Goal: Task Accomplishment & Management: Use online tool/utility

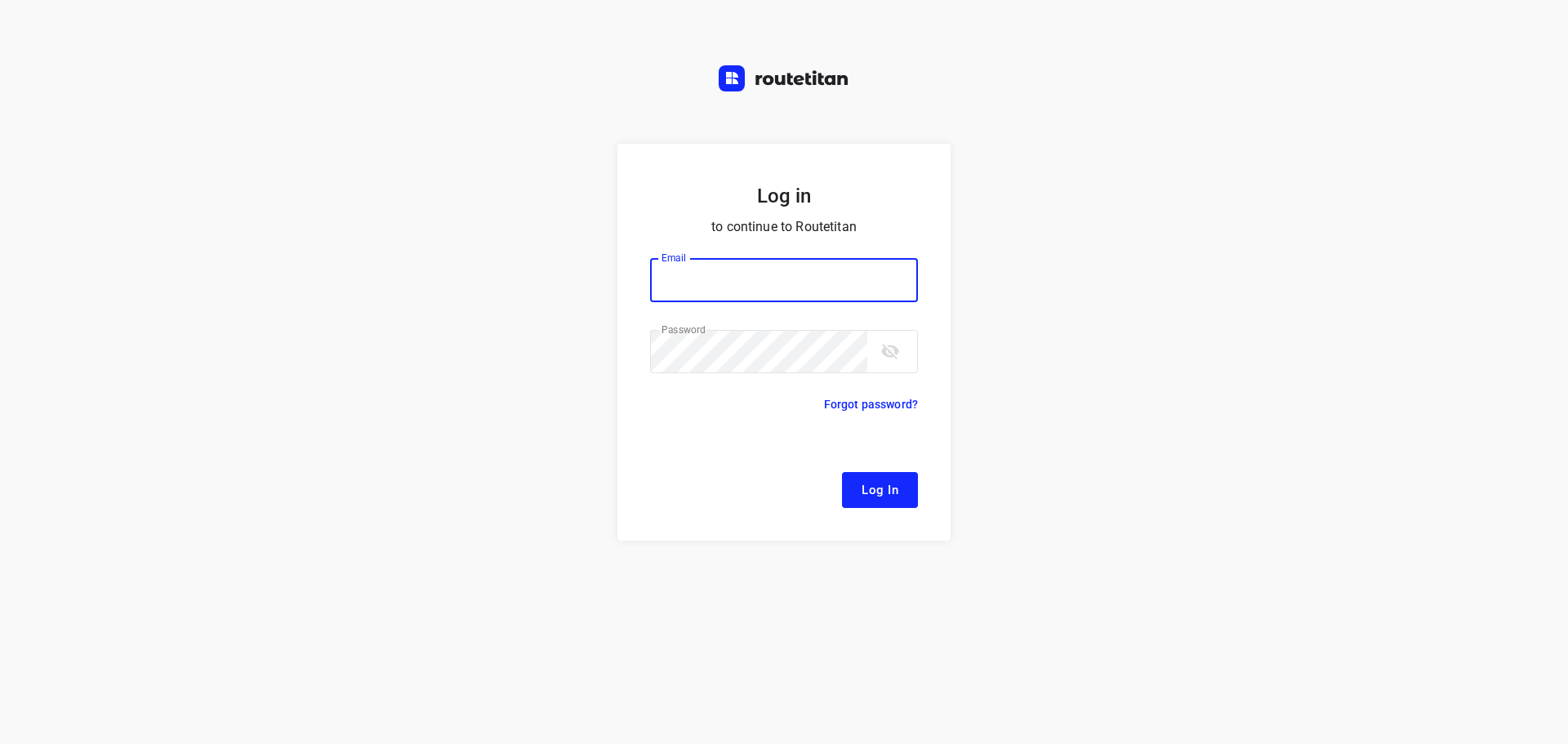
type input "[EMAIL_ADDRESS][DOMAIN_NAME]"
click at [908, 500] on button "Log In" at bounding box center [880, 490] width 76 height 36
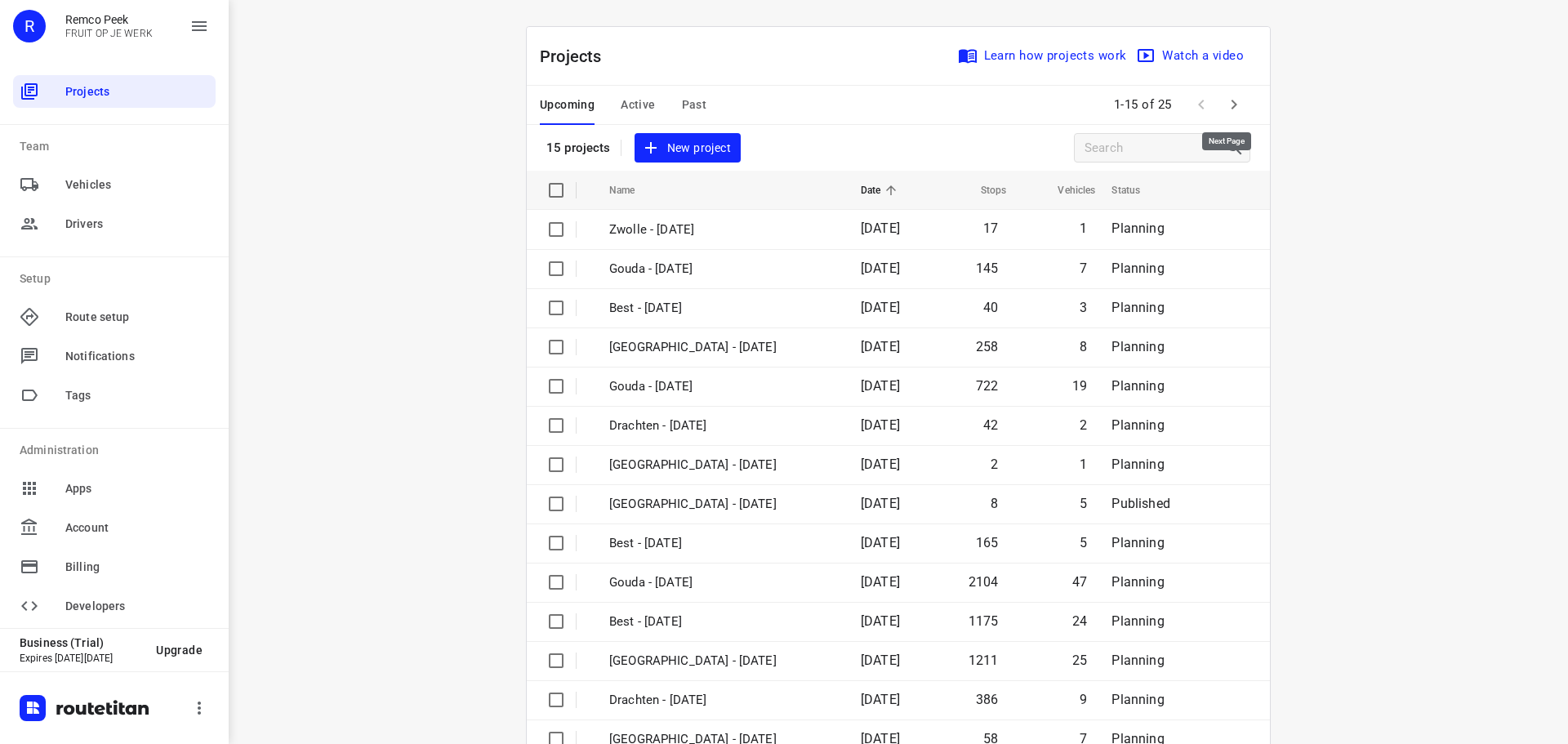
click at [1226, 116] on button "button" at bounding box center [1235, 105] width 33 height 33
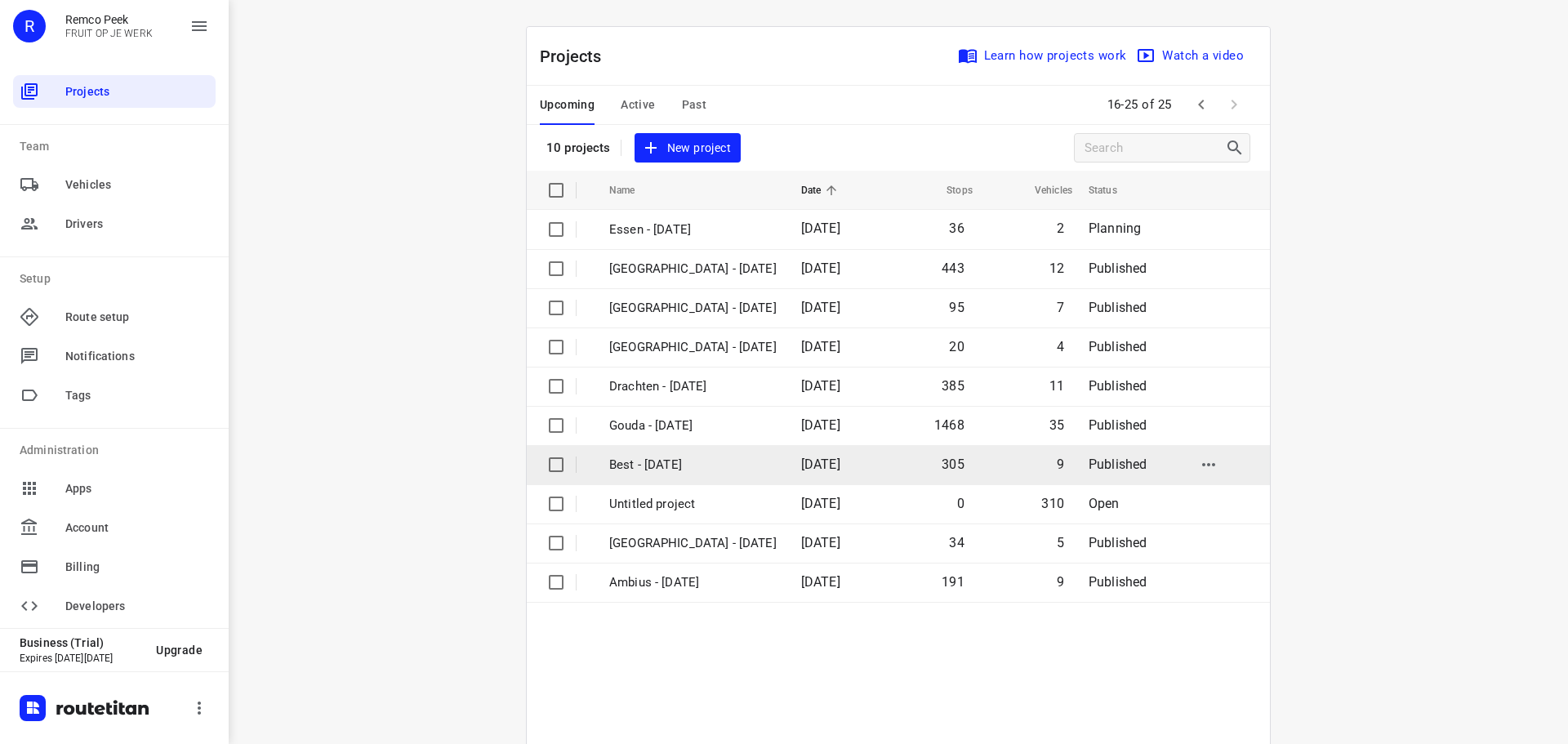
click at [650, 449] on td "Best - [DATE]" at bounding box center [690, 464] width 195 height 39
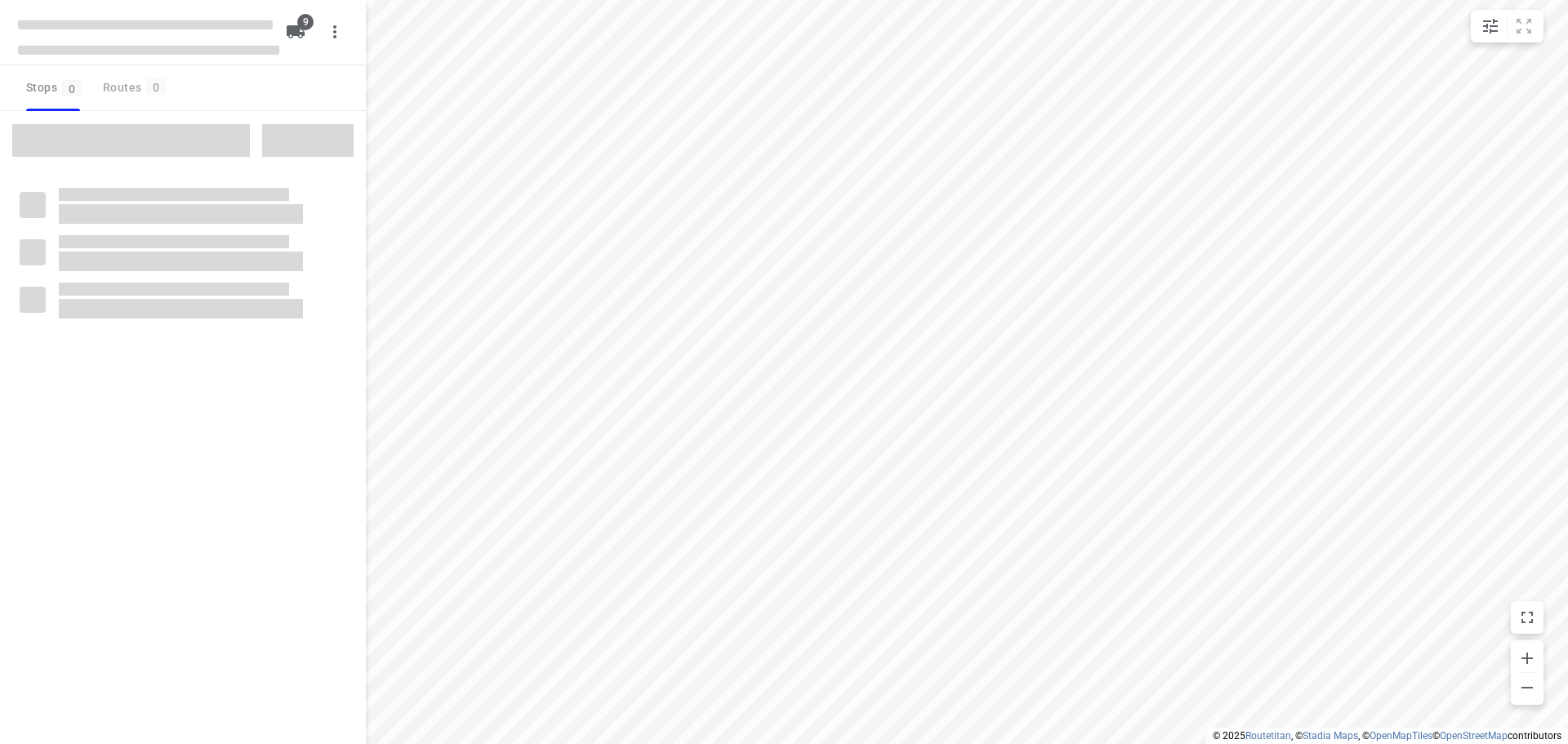
checkbox input "true"
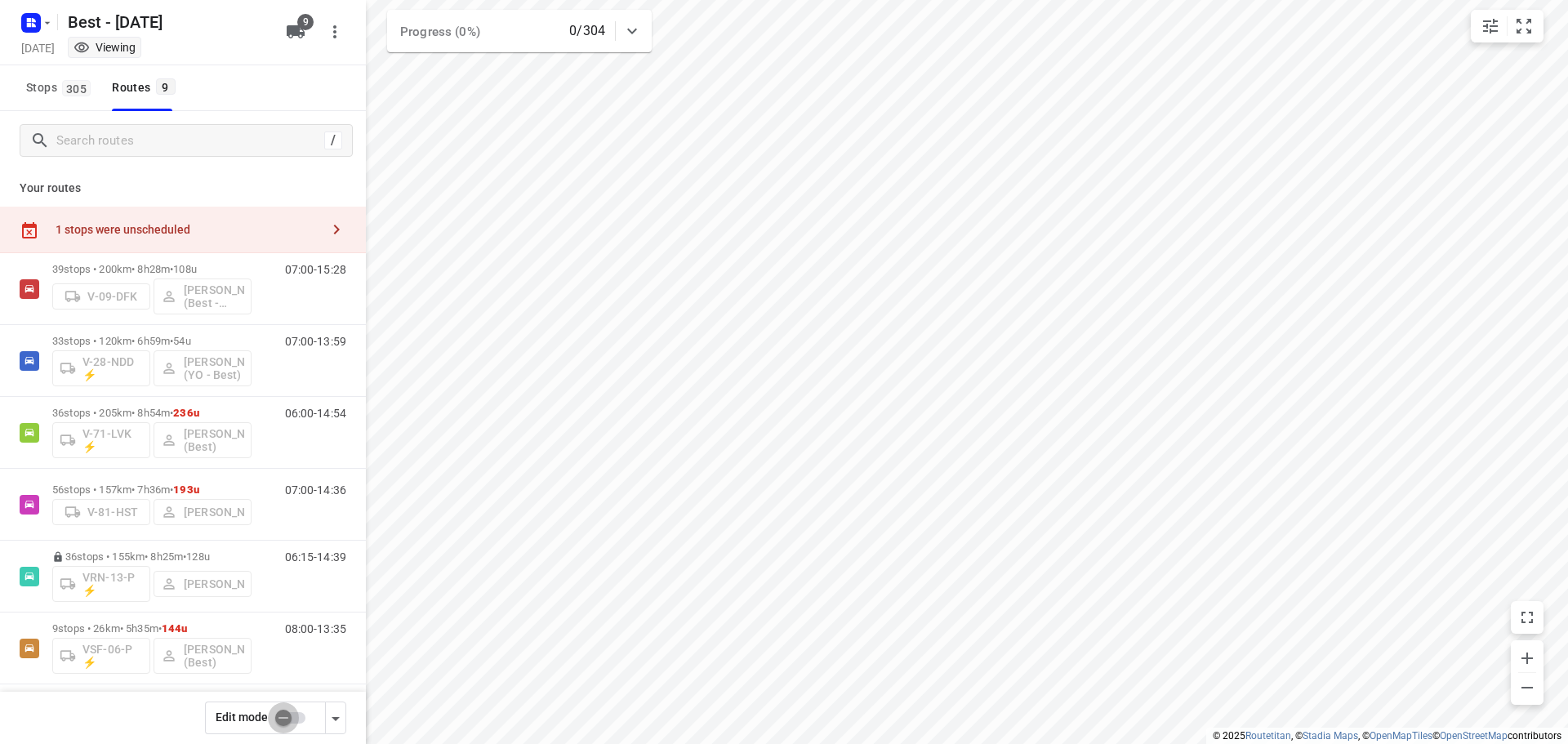
click at [280, 718] on input "checkbox" at bounding box center [283, 719] width 93 height 31
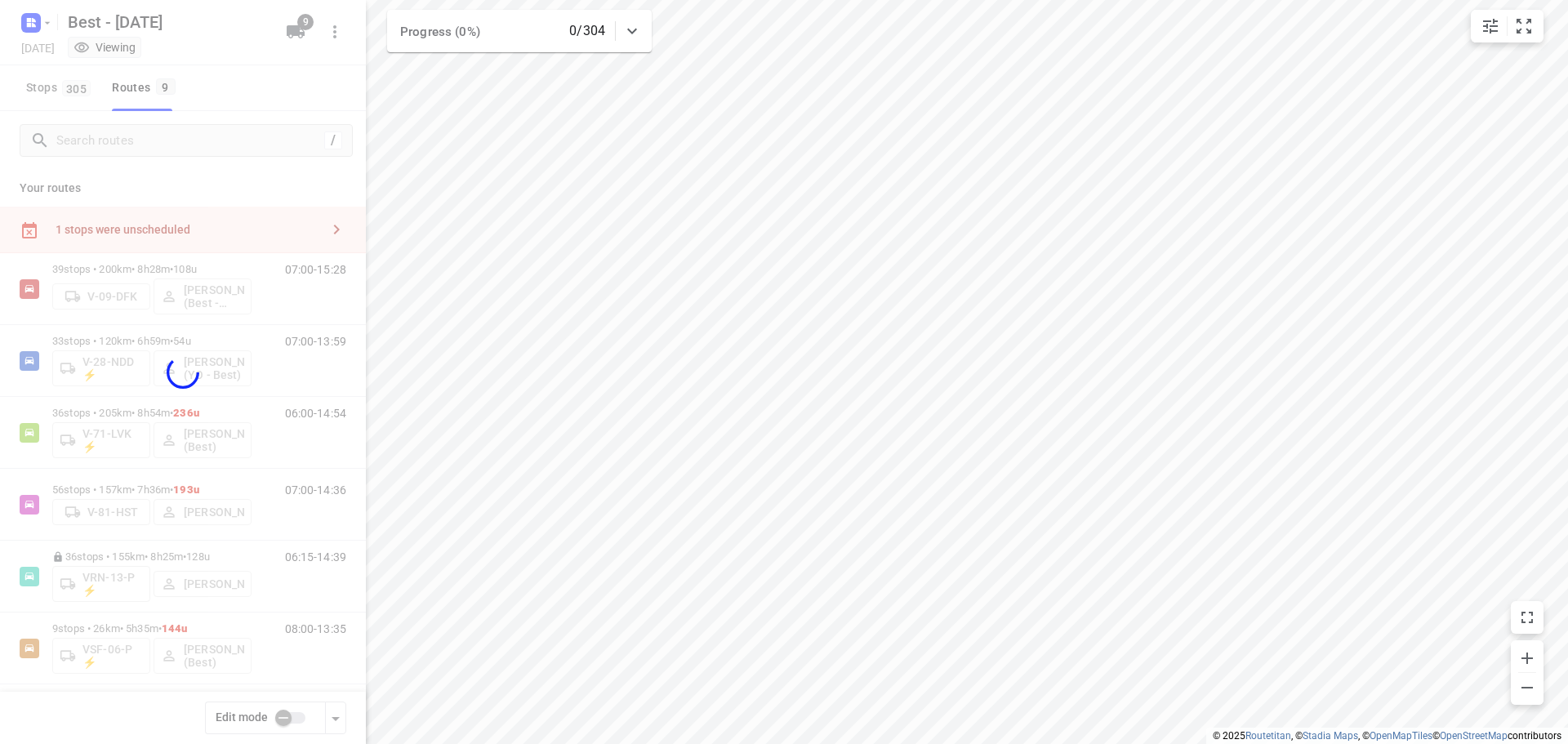
checkbox input "true"
click at [237, 219] on div at bounding box center [183, 372] width 366 height 744
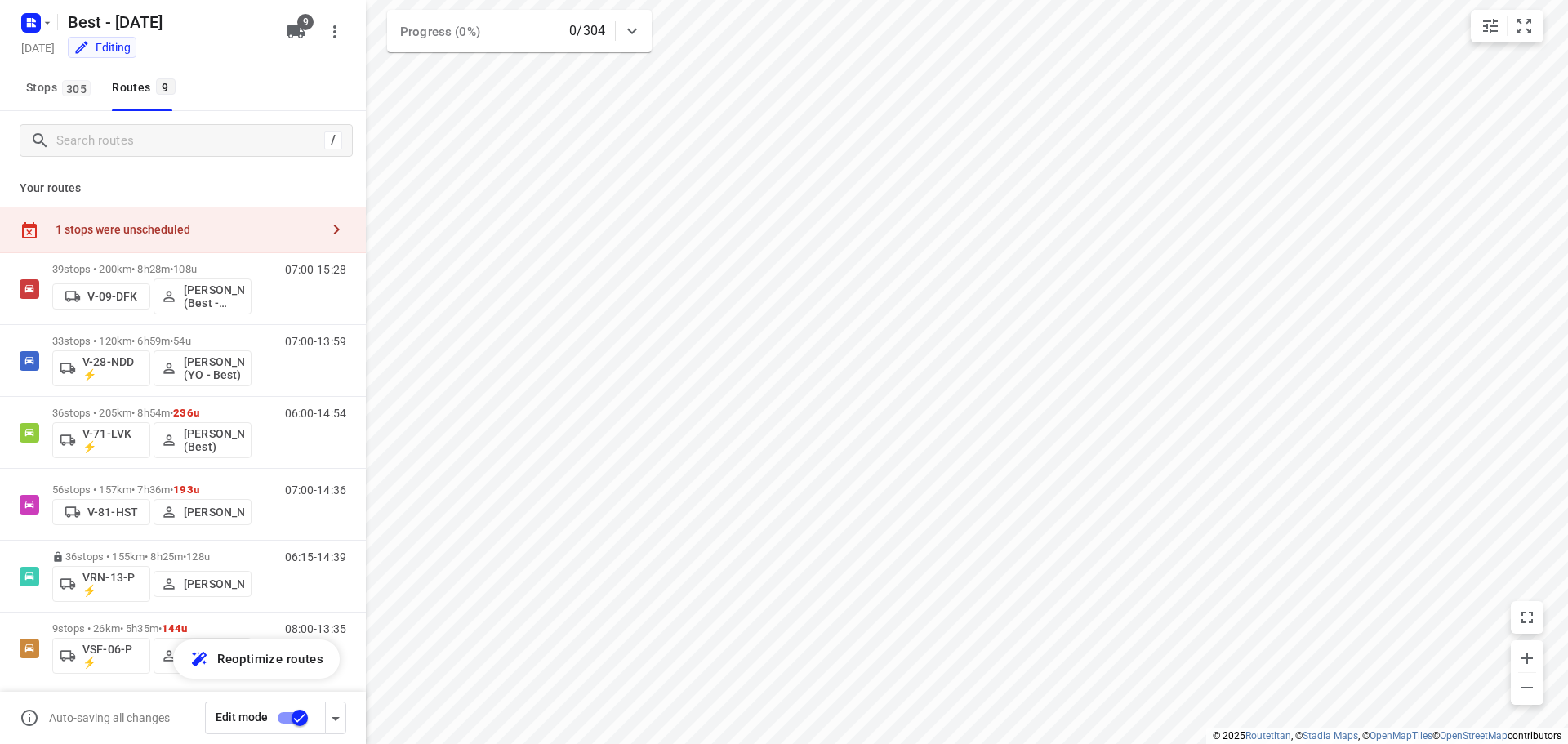
click at [239, 227] on div "1 stops were unscheduled" at bounding box center [188, 229] width 265 height 13
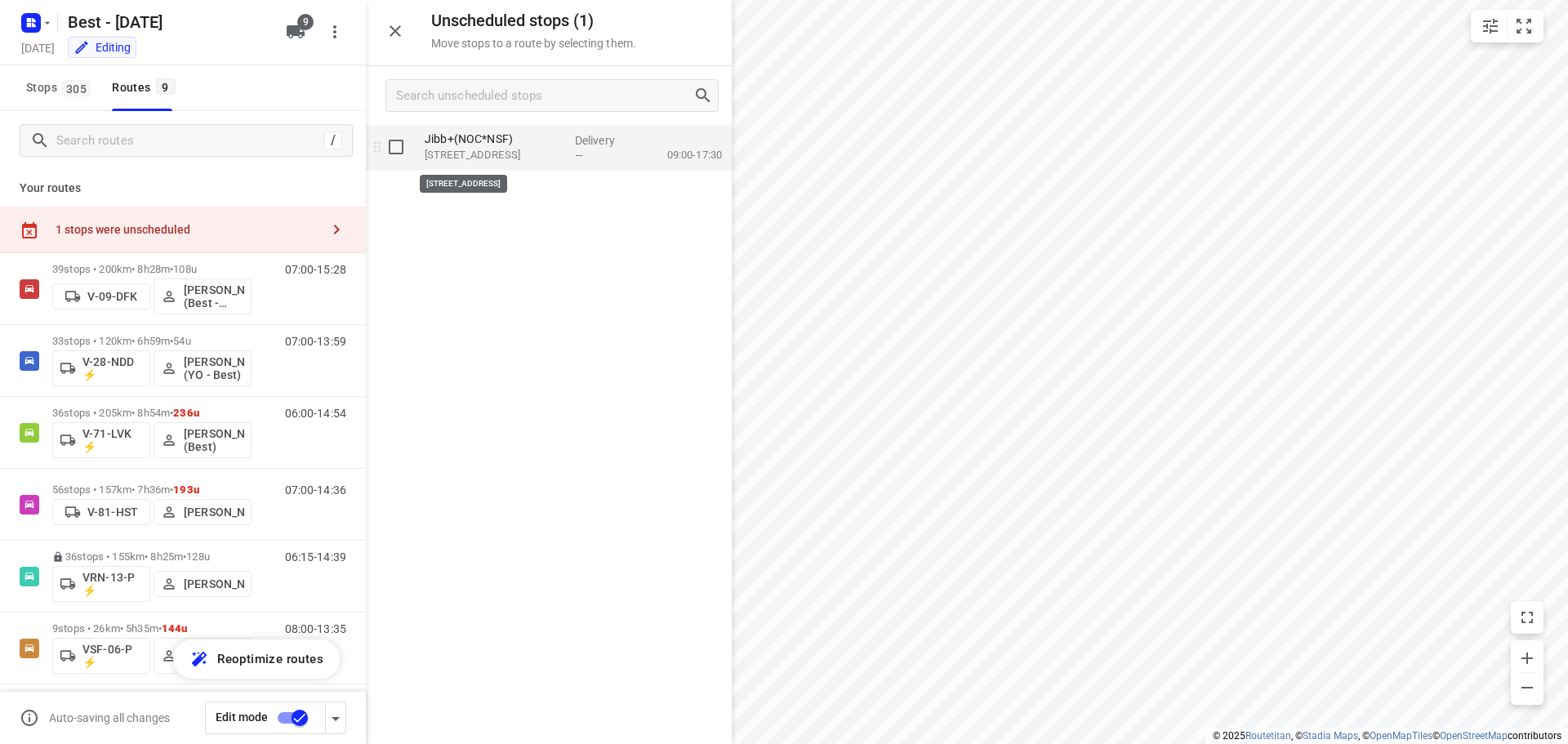
click at [460, 155] on p "[STREET_ADDRESS]" at bounding box center [494, 155] width 137 height 16
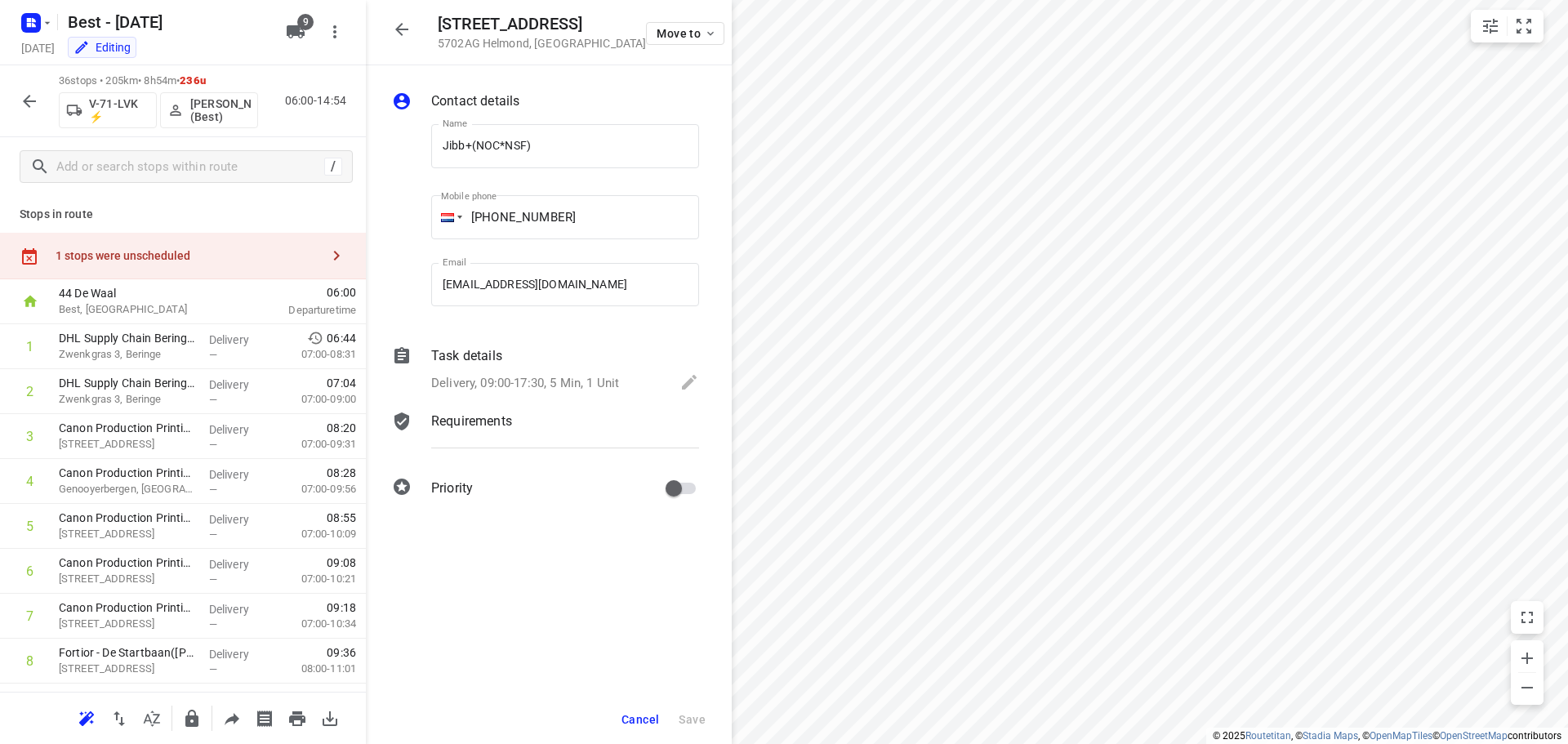
click at [404, 33] on icon "button" at bounding box center [402, 30] width 20 height 20
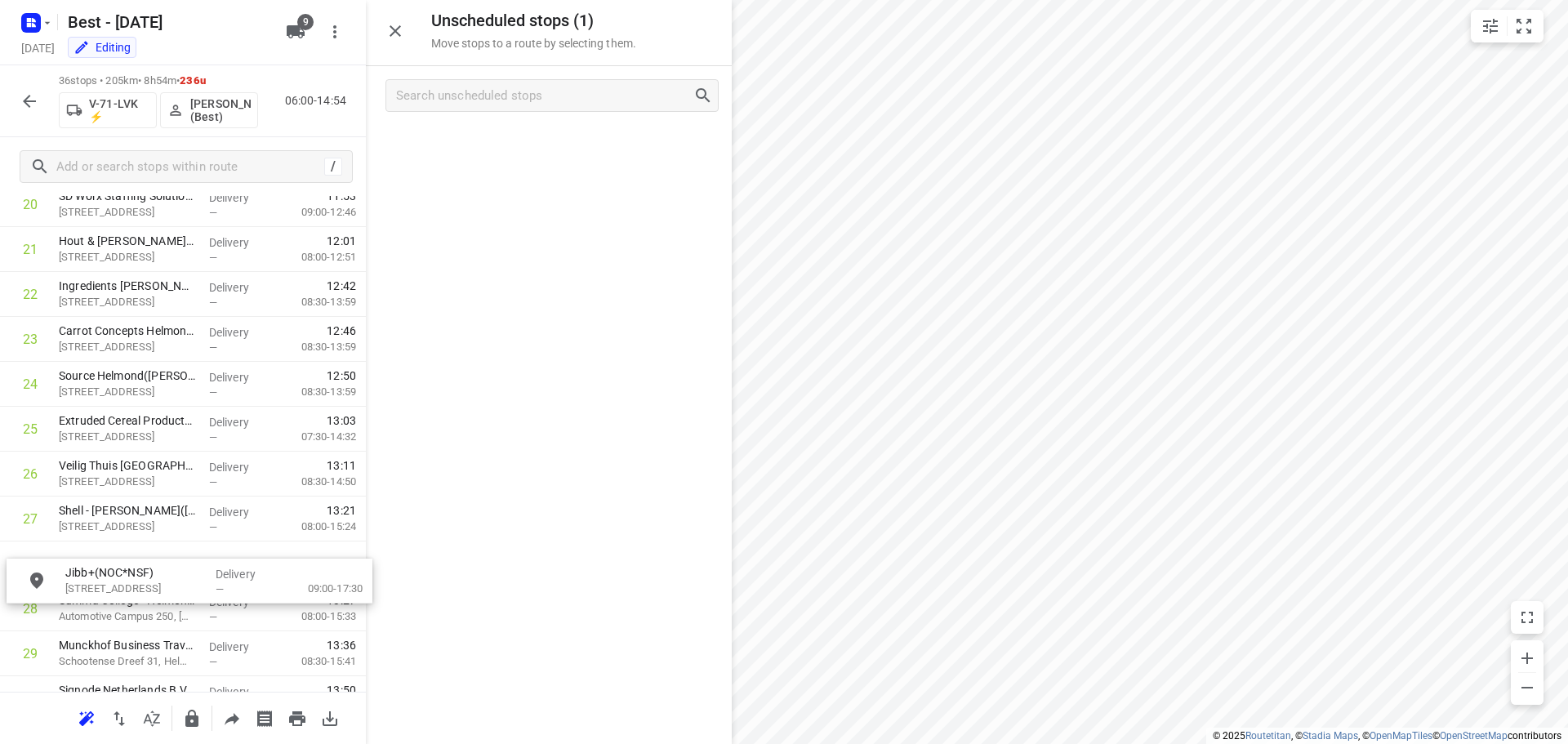
scroll to position [1003, 0]
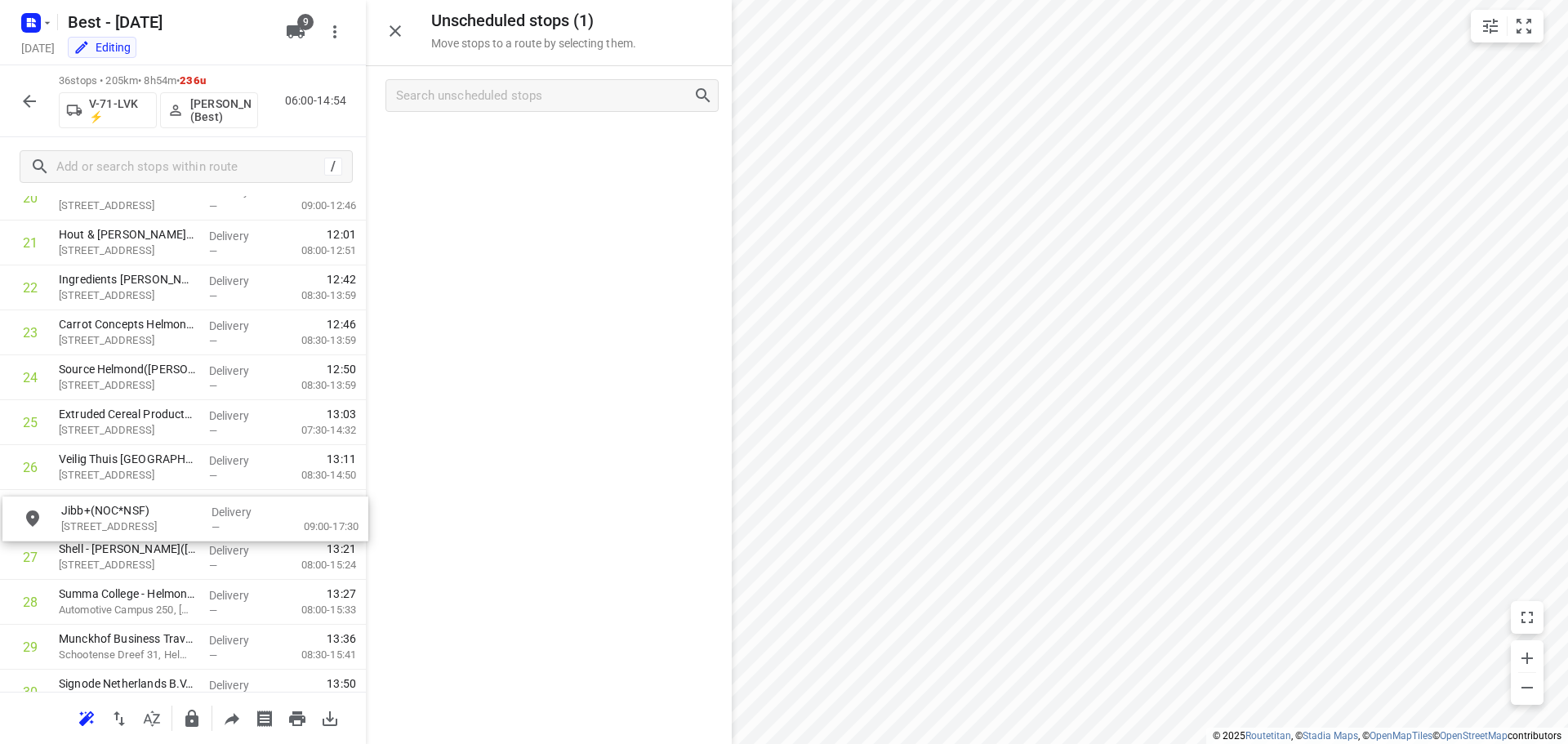
drag, startPoint x: 508, startPoint y: 139, endPoint x: 139, endPoint y: 522, distance: 531.8
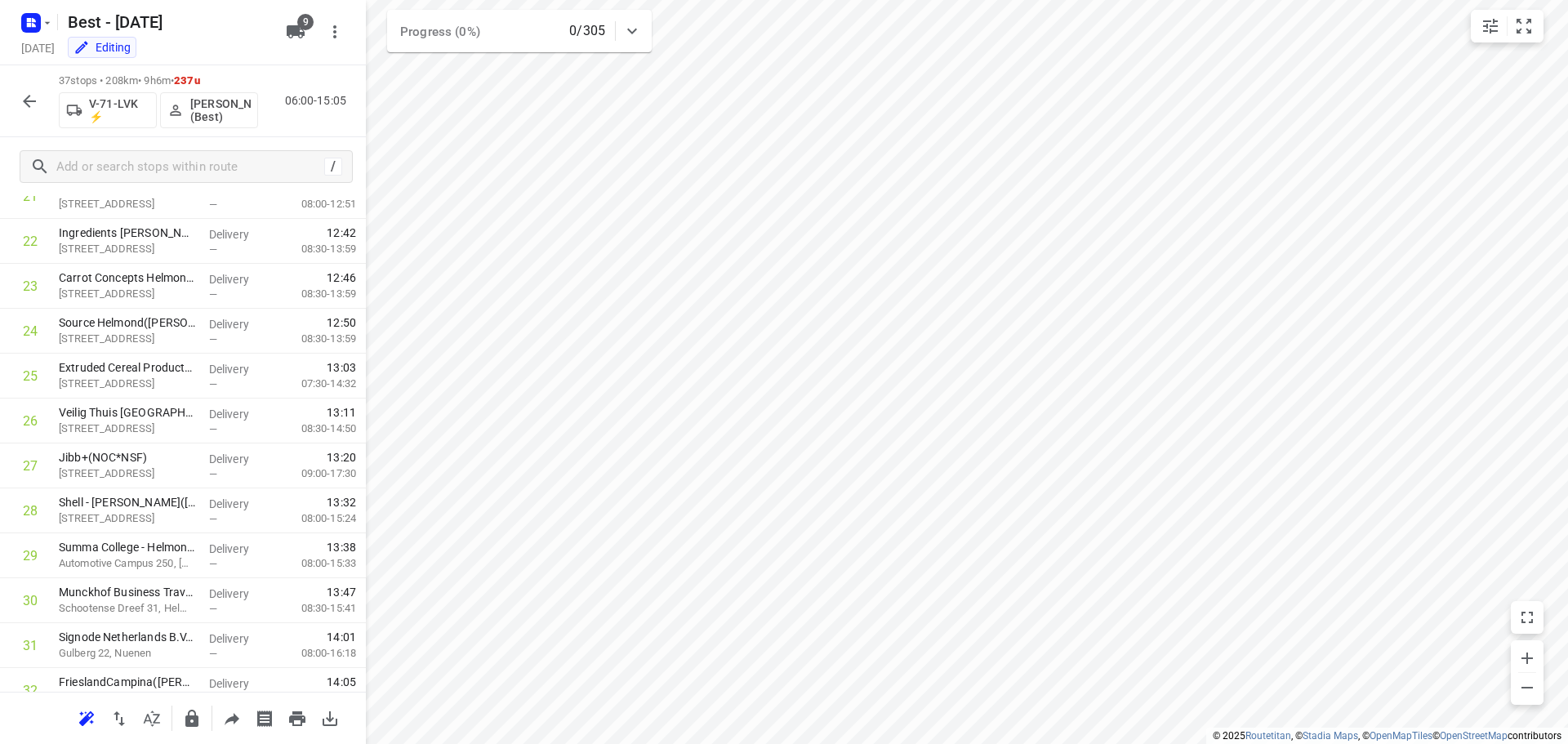
click at [20, 92] on icon "button" at bounding box center [30, 101] width 20 height 20
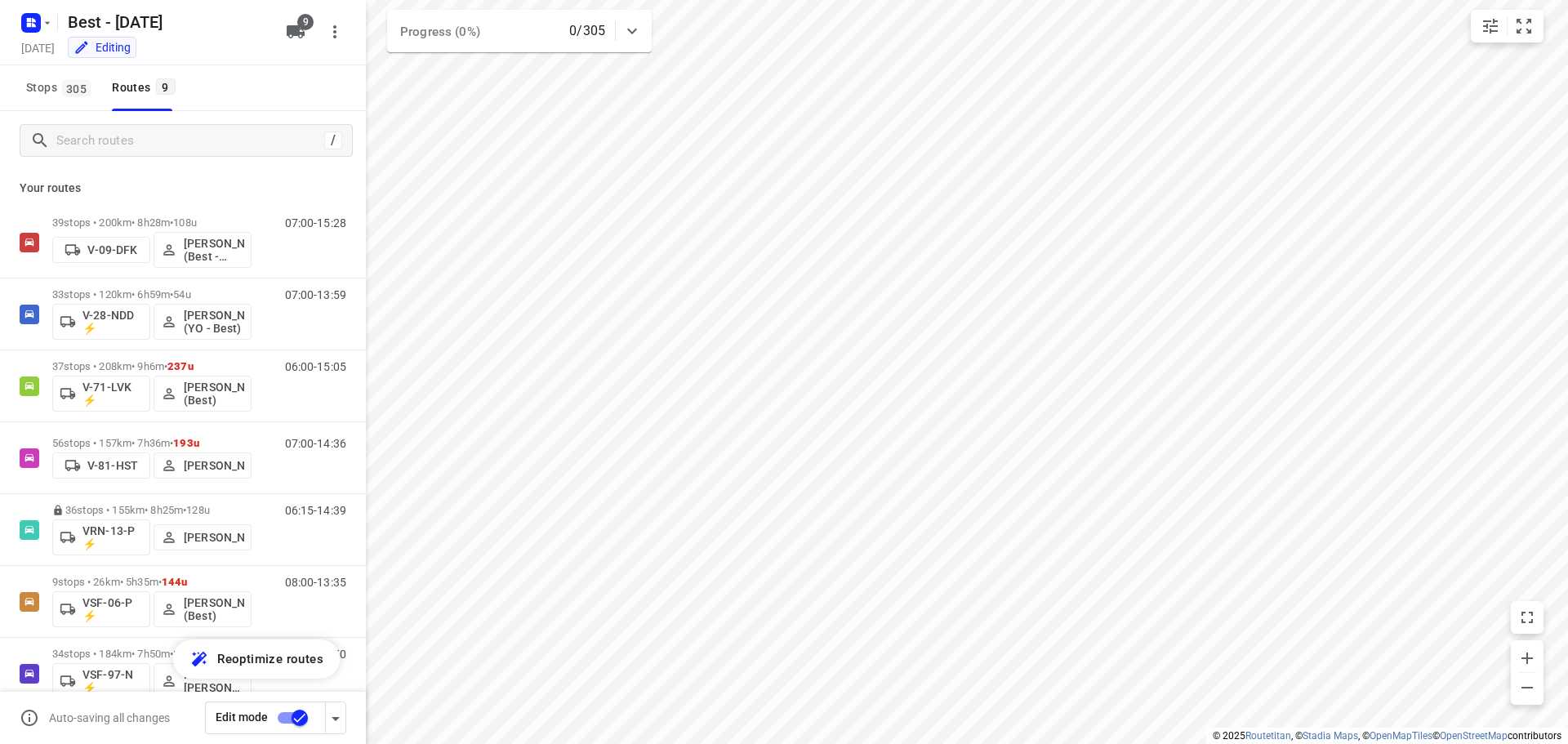
click at [296, 719] on input "checkbox" at bounding box center [300, 719] width 93 height 31
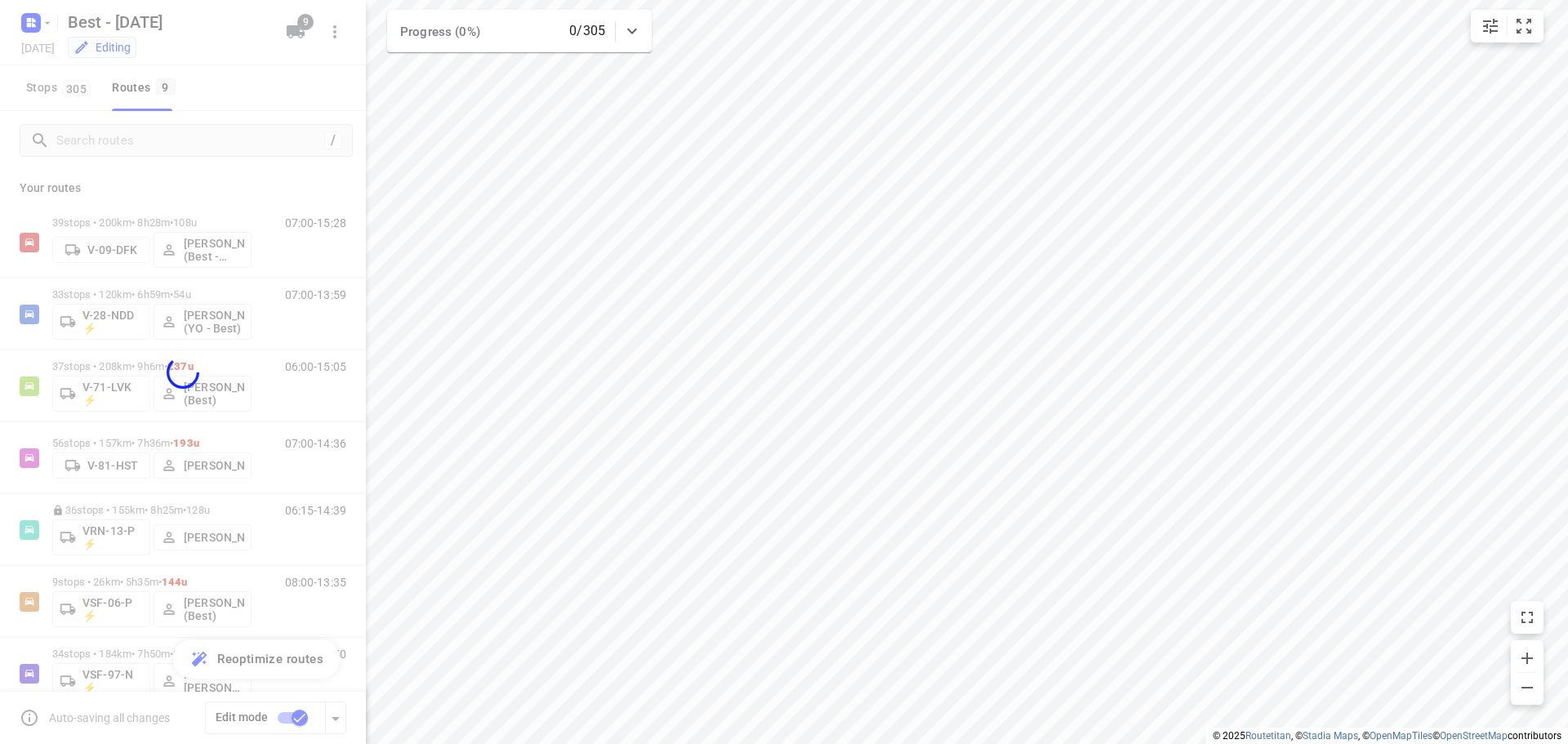
checkbox input "false"
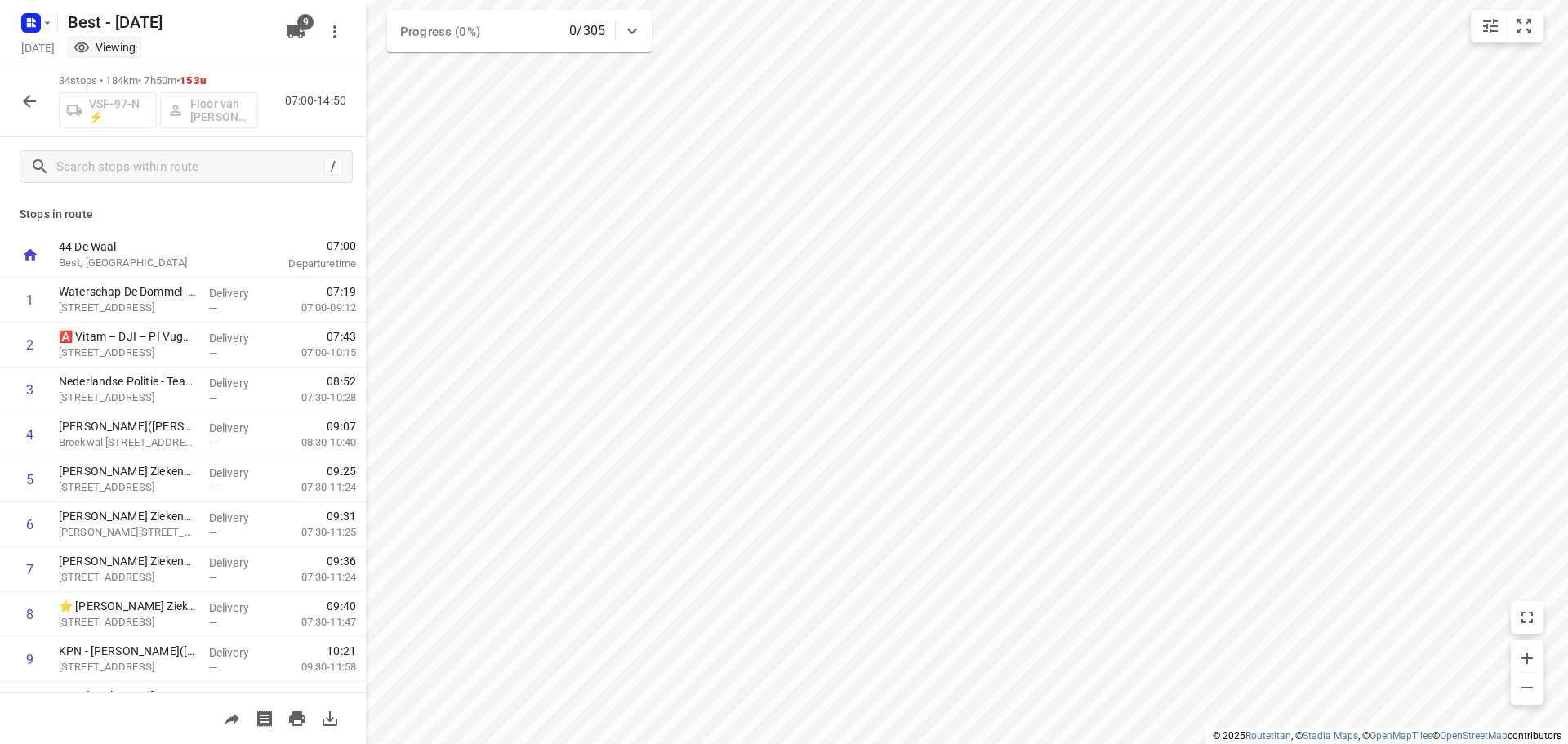
click at [4, 96] on div "34 stops • 184km • 7h50m • 153u VSF-97-N ⚡ Floor van Donzel (Best) 07:00-14:50" at bounding box center [183, 101] width 366 height 72
click at [15, 96] on button "button" at bounding box center [29, 101] width 33 height 33
click at [47, 97] on div "34 stops • 184km • 7h50m • 153u VSF-97-N ⚡ Floor van Donzel (Best) 07:00-14:50" at bounding box center [183, 101] width 366 height 72
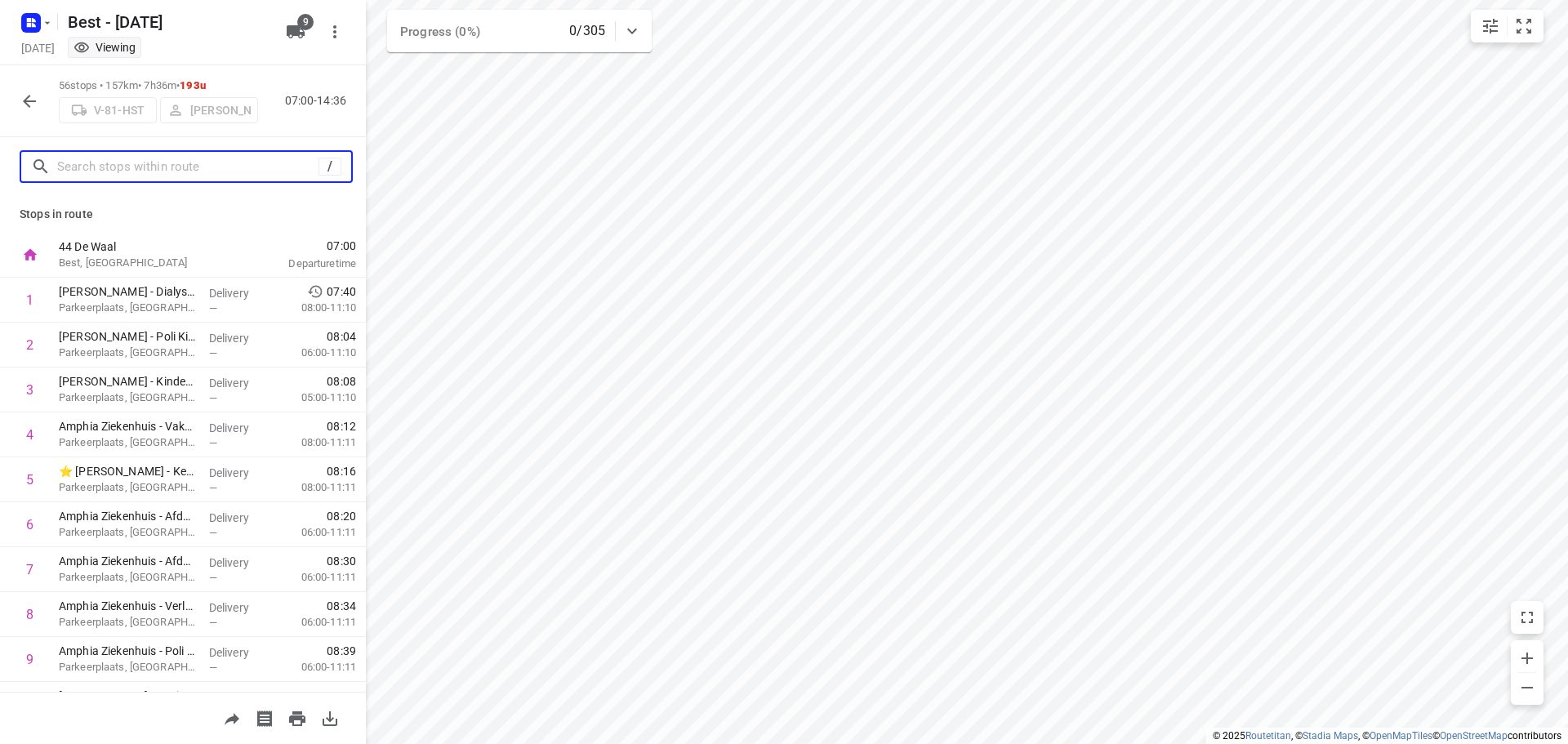
click at [249, 178] on input "text" at bounding box center [188, 168] width 261 height 25
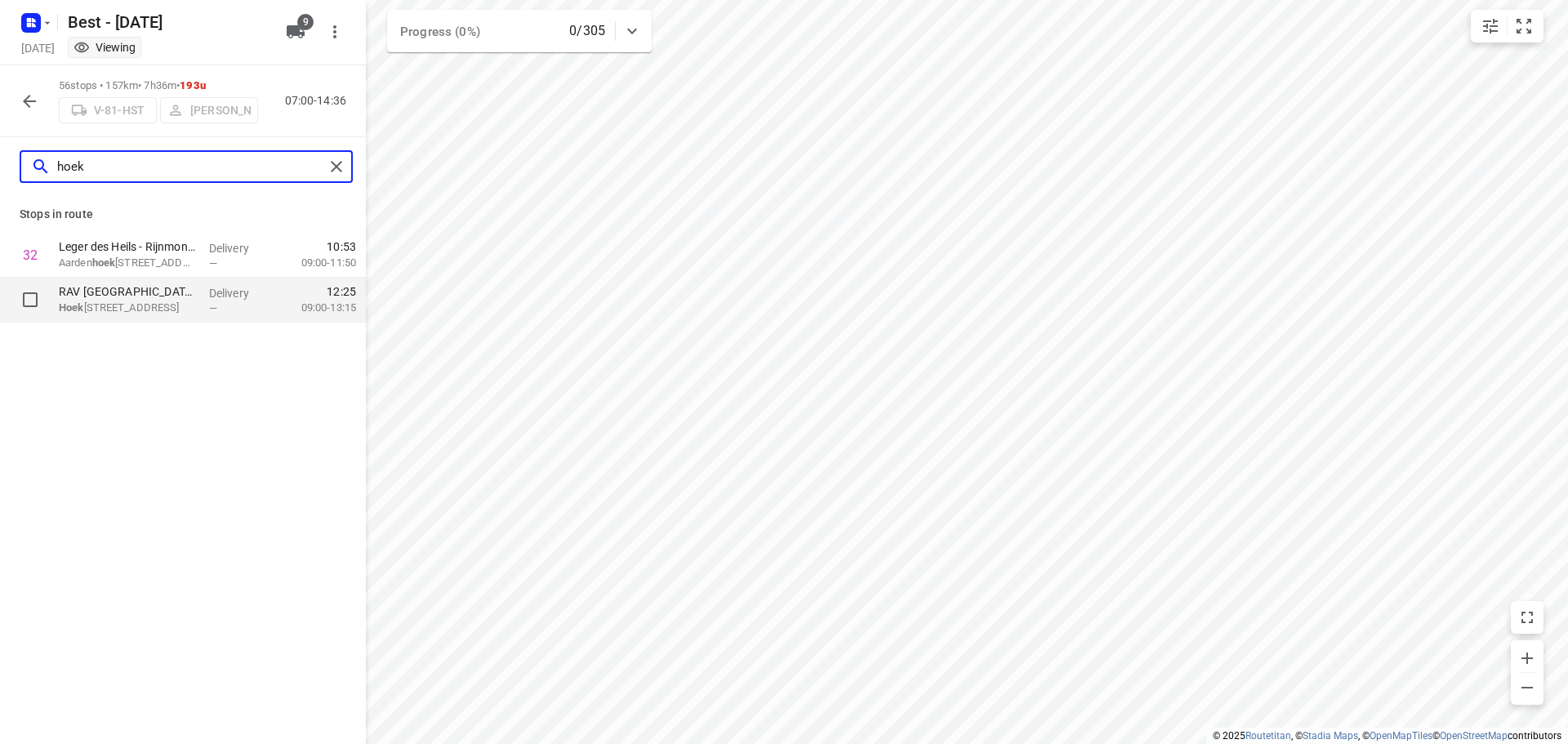
type input "hoek"
click at [212, 303] on span "—" at bounding box center [213, 308] width 8 height 12
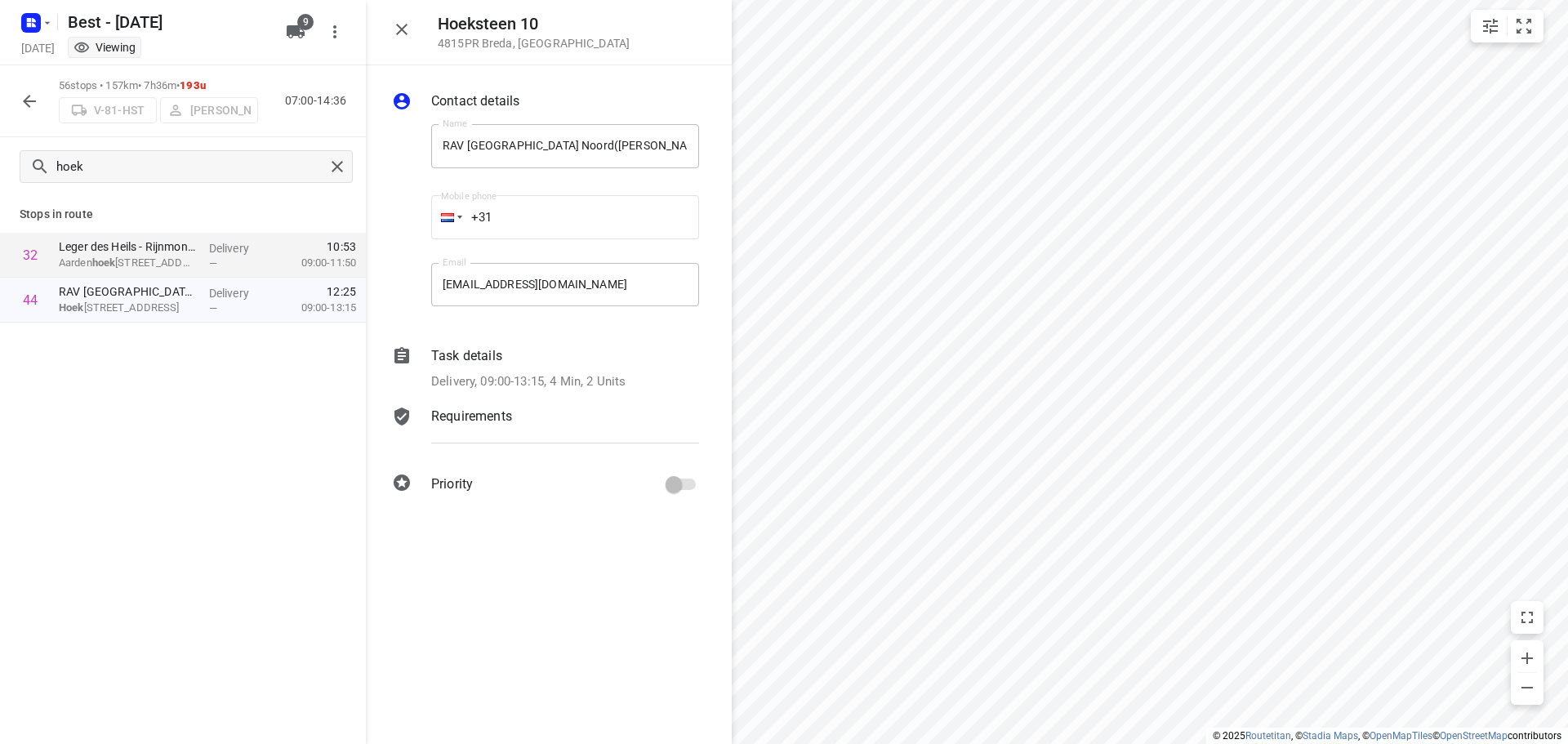
drag, startPoint x: 453, startPoint y: 370, endPoint x: 472, endPoint y: 377, distance: 20.2
click at [453, 370] on div "Task details Delivery, 09:00-13:15, 4 Min, 2 Units" at bounding box center [565, 369] width 274 height 52
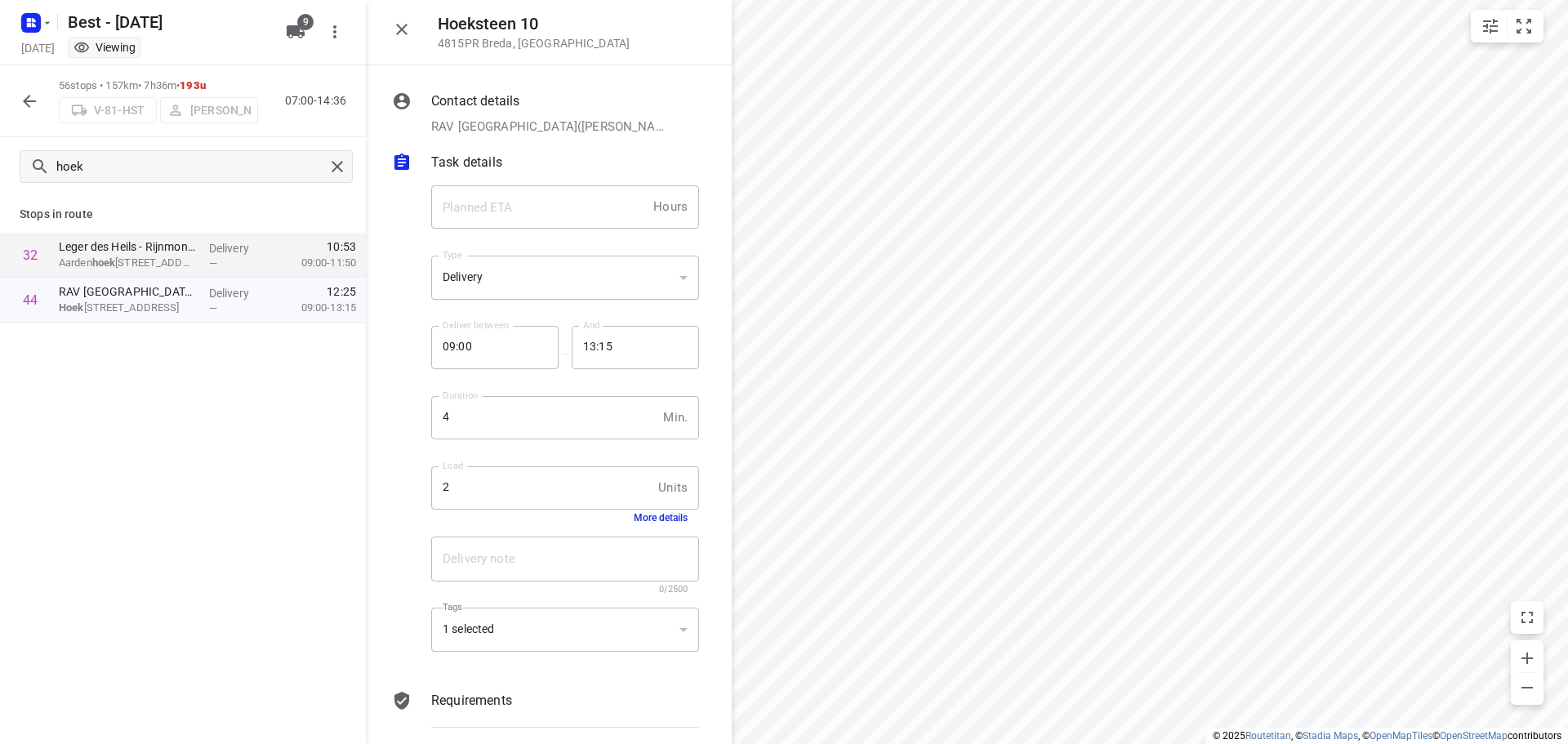
click at [638, 513] on button "More details" at bounding box center [660, 518] width 54 height 12
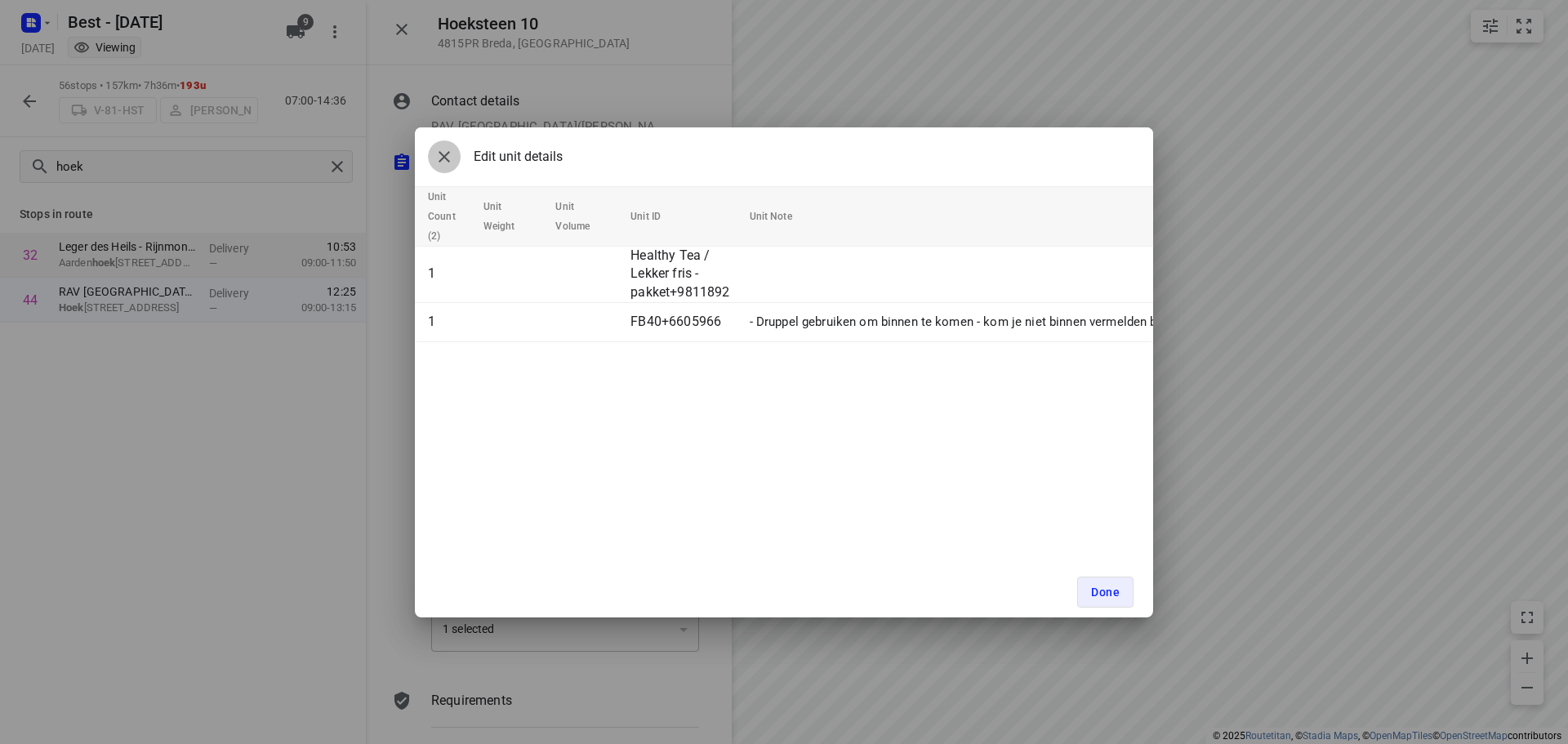
click at [443, 167] on button "button" at bounding box center [444, 157] width 33 height 33
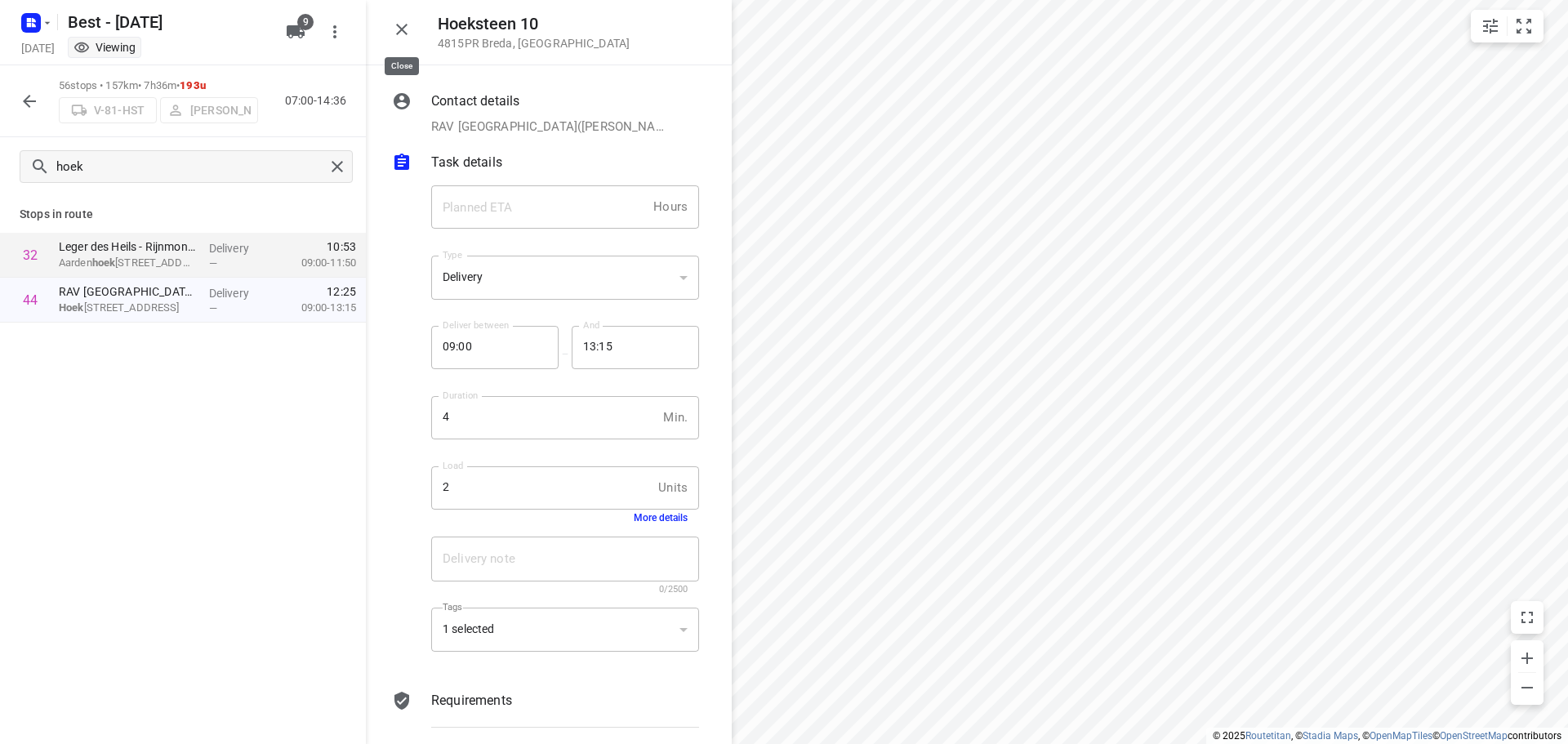
click at [414, 32] on button "button" at bounding box center [402, 29] width 33 height 33
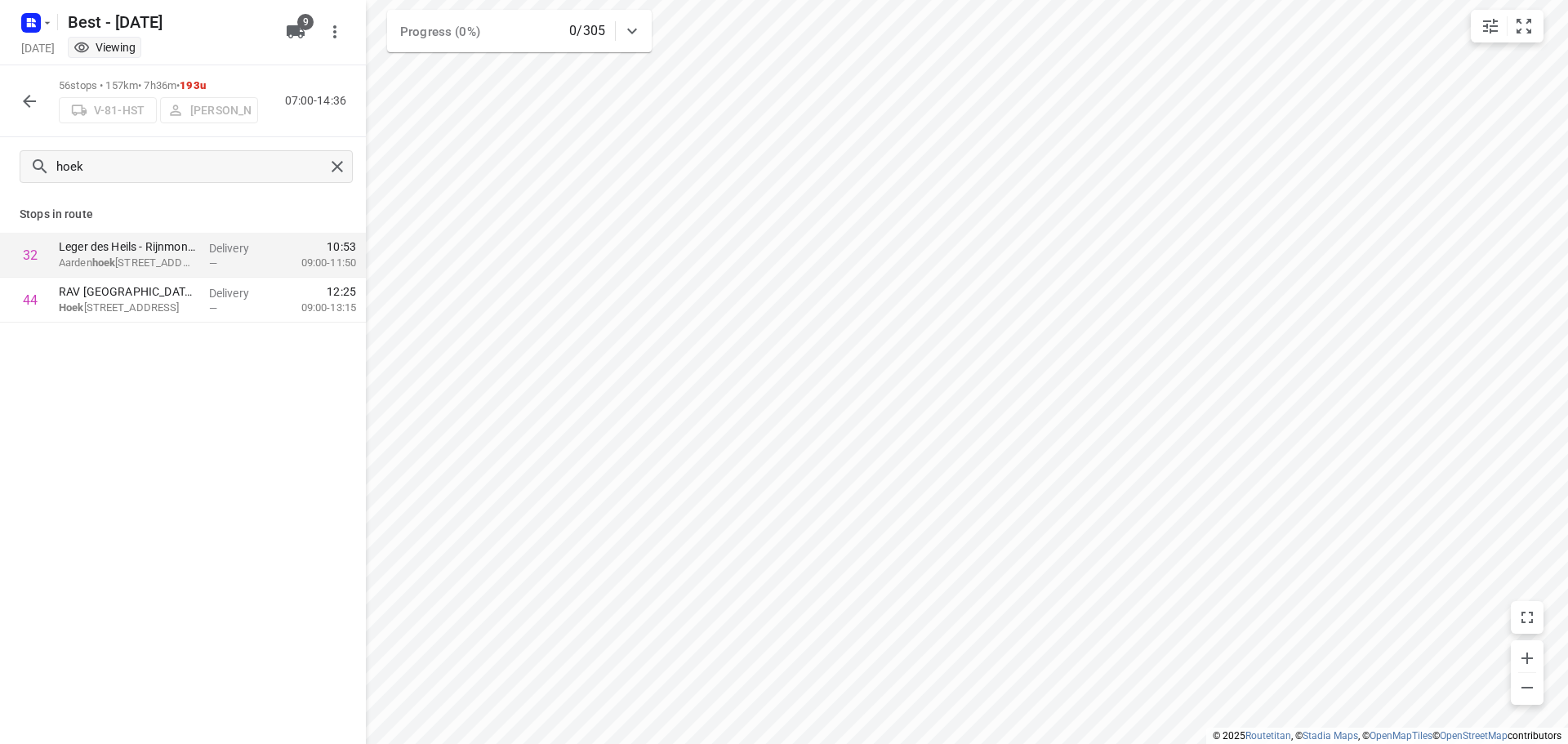
click at [30, 107] on icon "button" at bounding box center [30, 101] width 20 height 20
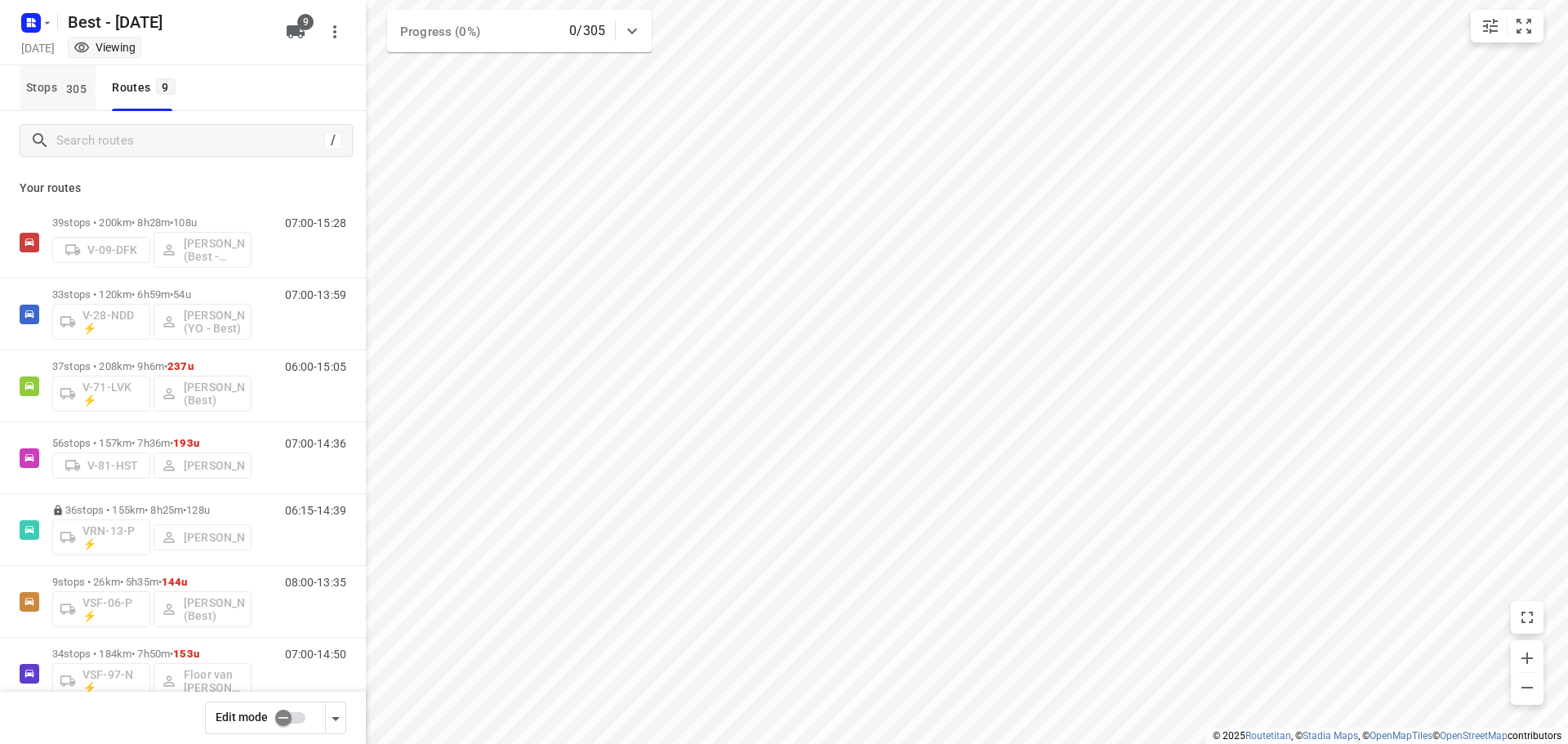
click at [91, 84] on span "305" at bounding box center [76, 88] width 28 height 16
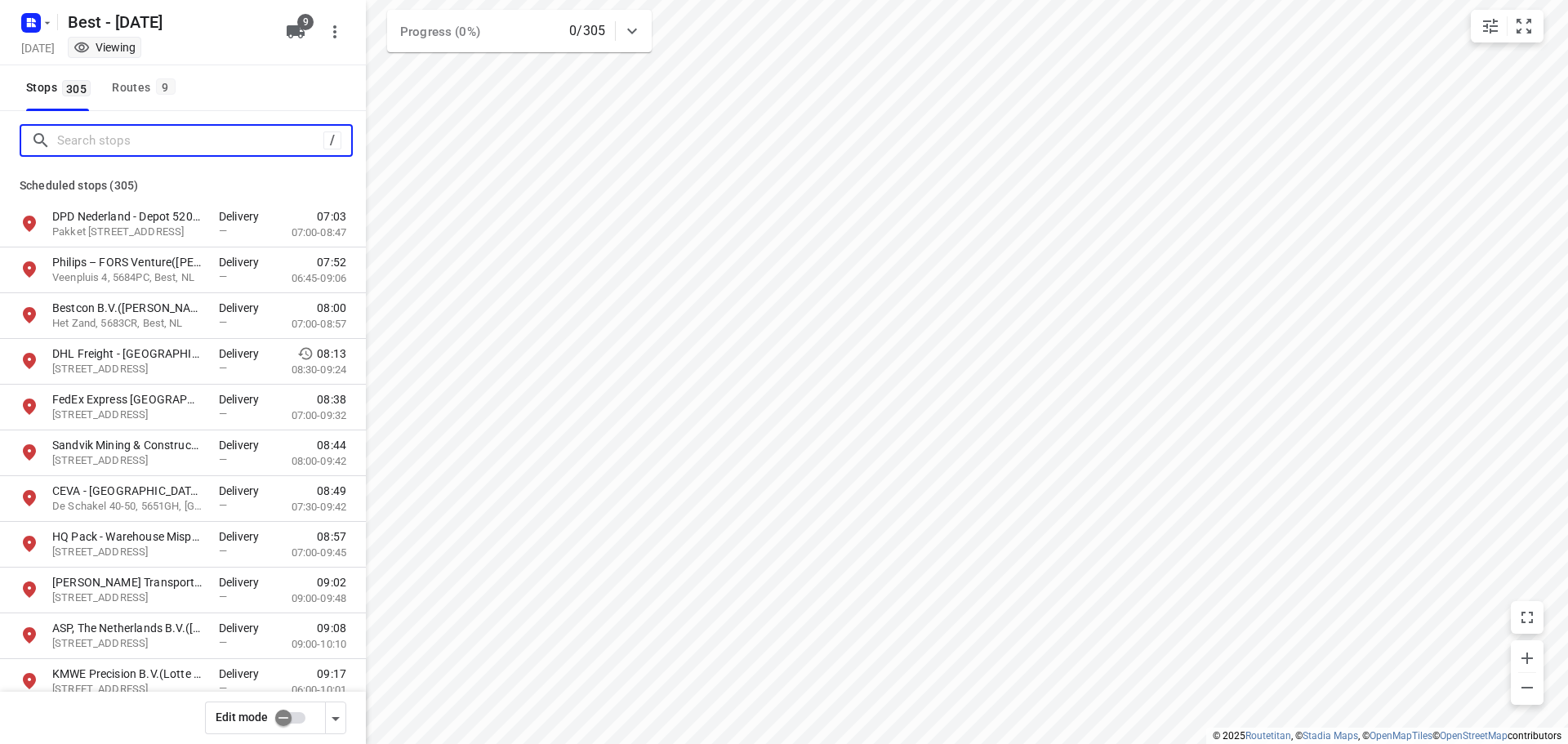
click at [118, 138] on div "/" at bounding box center [187, 140] width 333 height 33
click at [118, 134] on input "Search stops" at bounding box center [204, 141] width 294 height 25
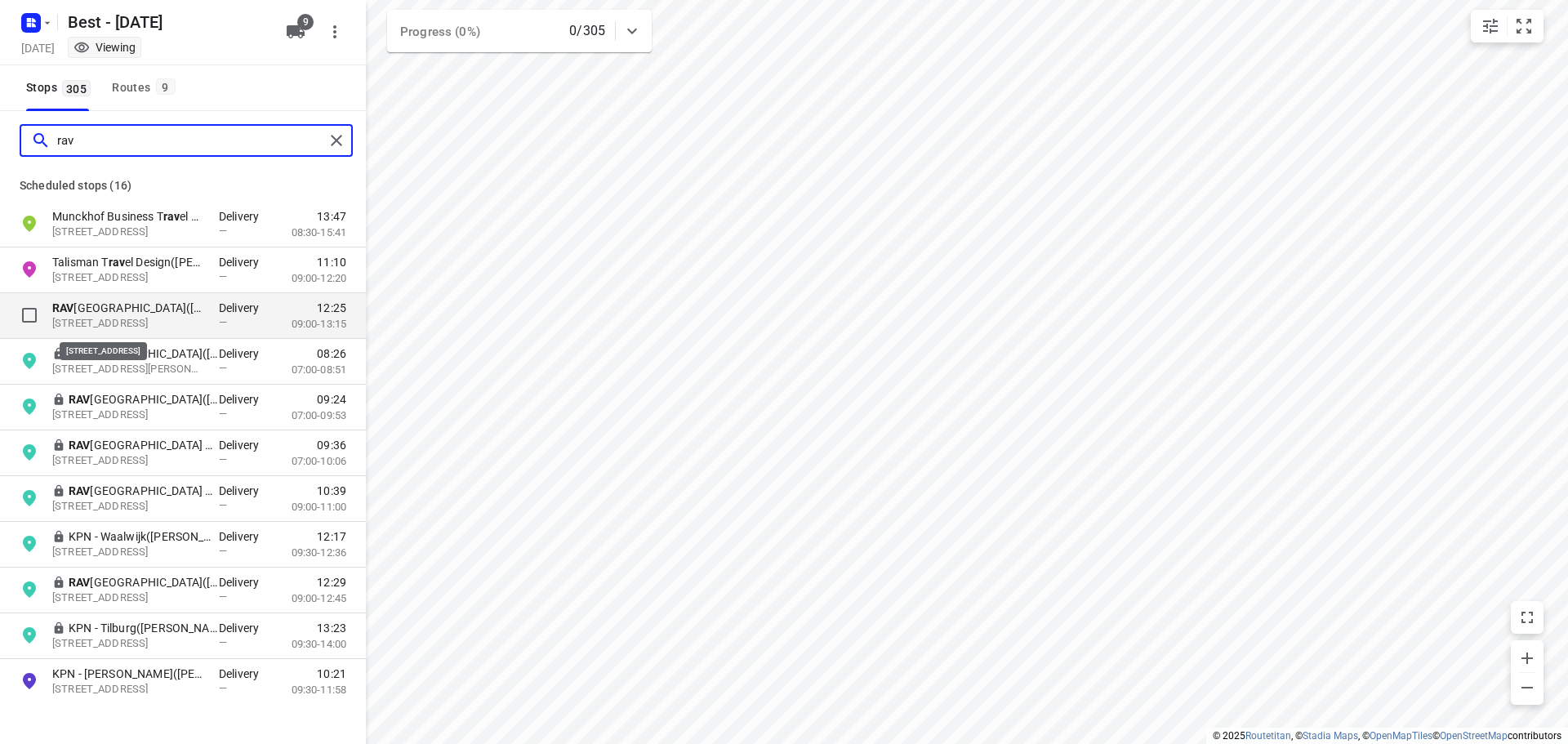
type input "rav"
click at [176, 320] on p "[STREET_ADDRESS]" at bounding box center [127, 323] width 150 height 15
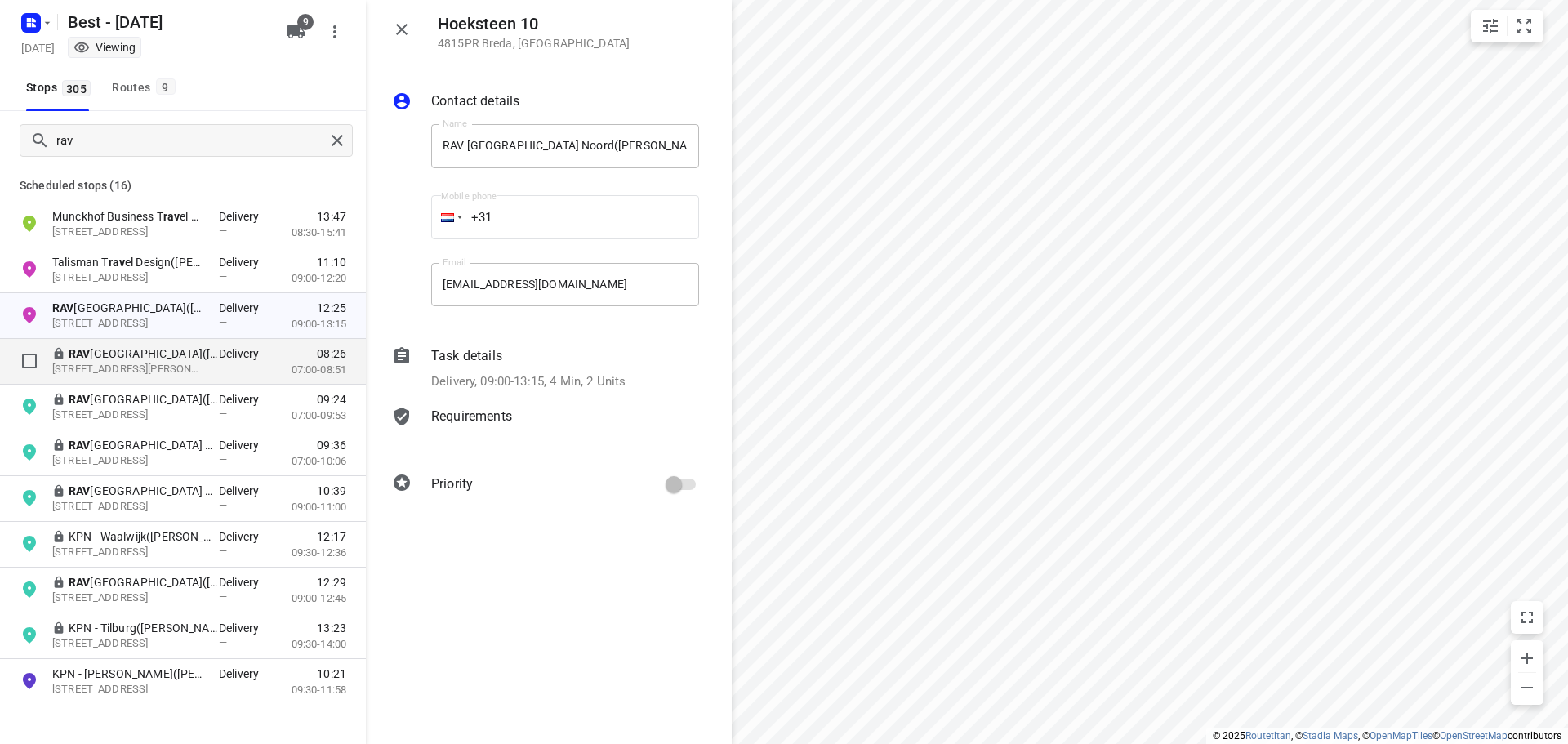
drag, startPoint x: 224, startPoint y: 361, endPoint x: 330, endPoint y: 359, distance: 106.0
click at [226, 361] on p "Delivery" at bounding box center [243, 353] width 49 height 16
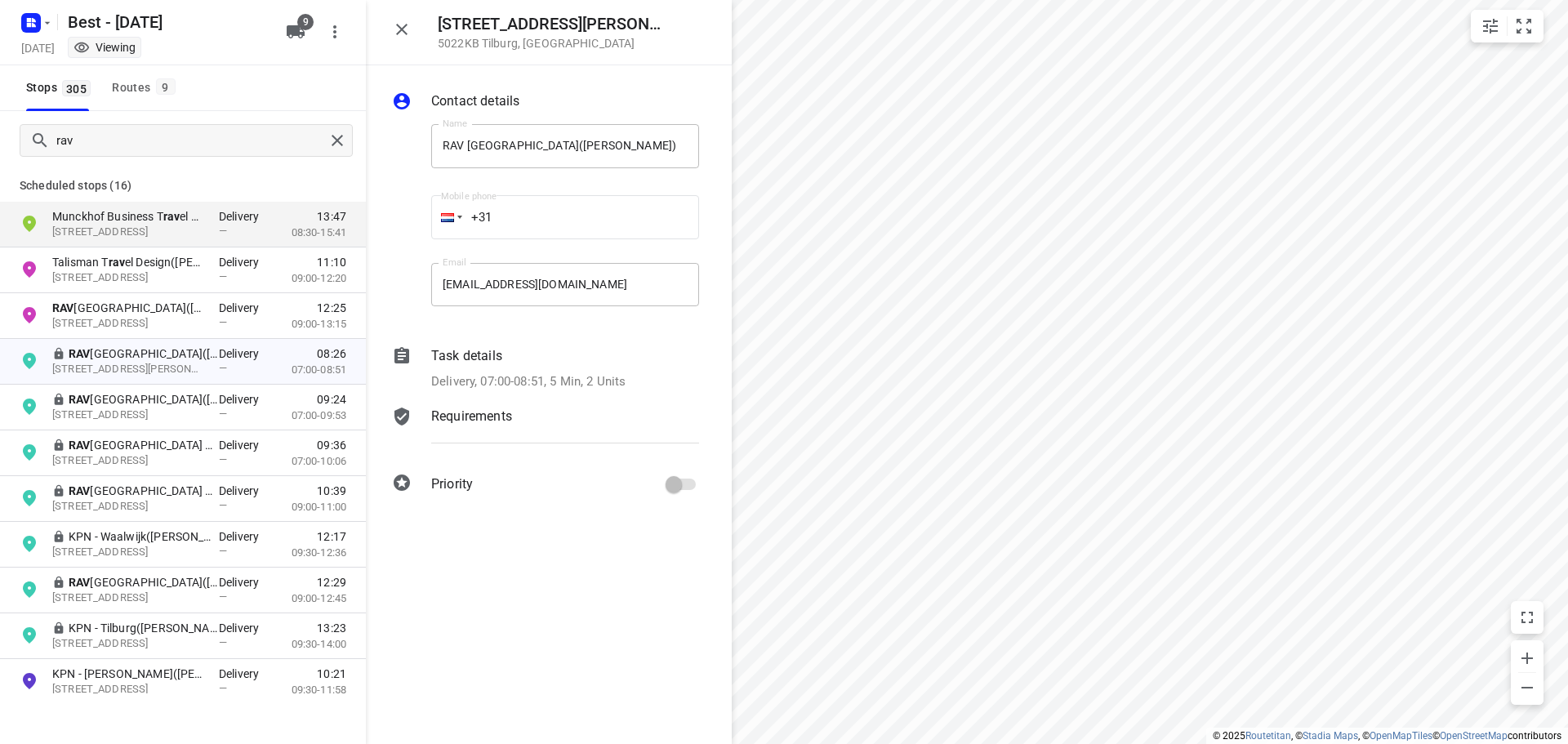
click at [565, 359] on div "Task details" at bounding box center [565, 356] width 268 height 20
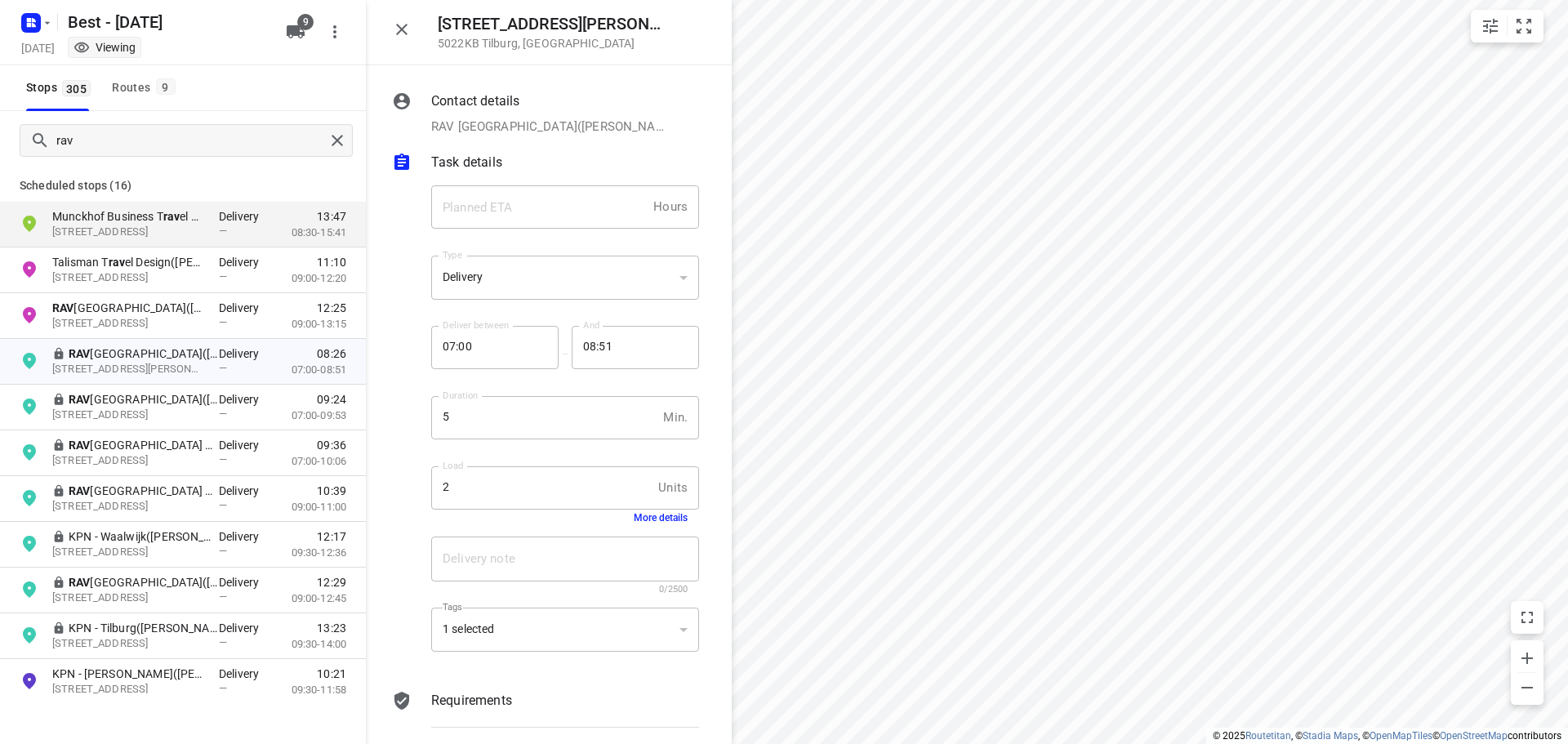
click at [639, 518] on button "More details" at bounding box center [660, 518] width 54 height 12
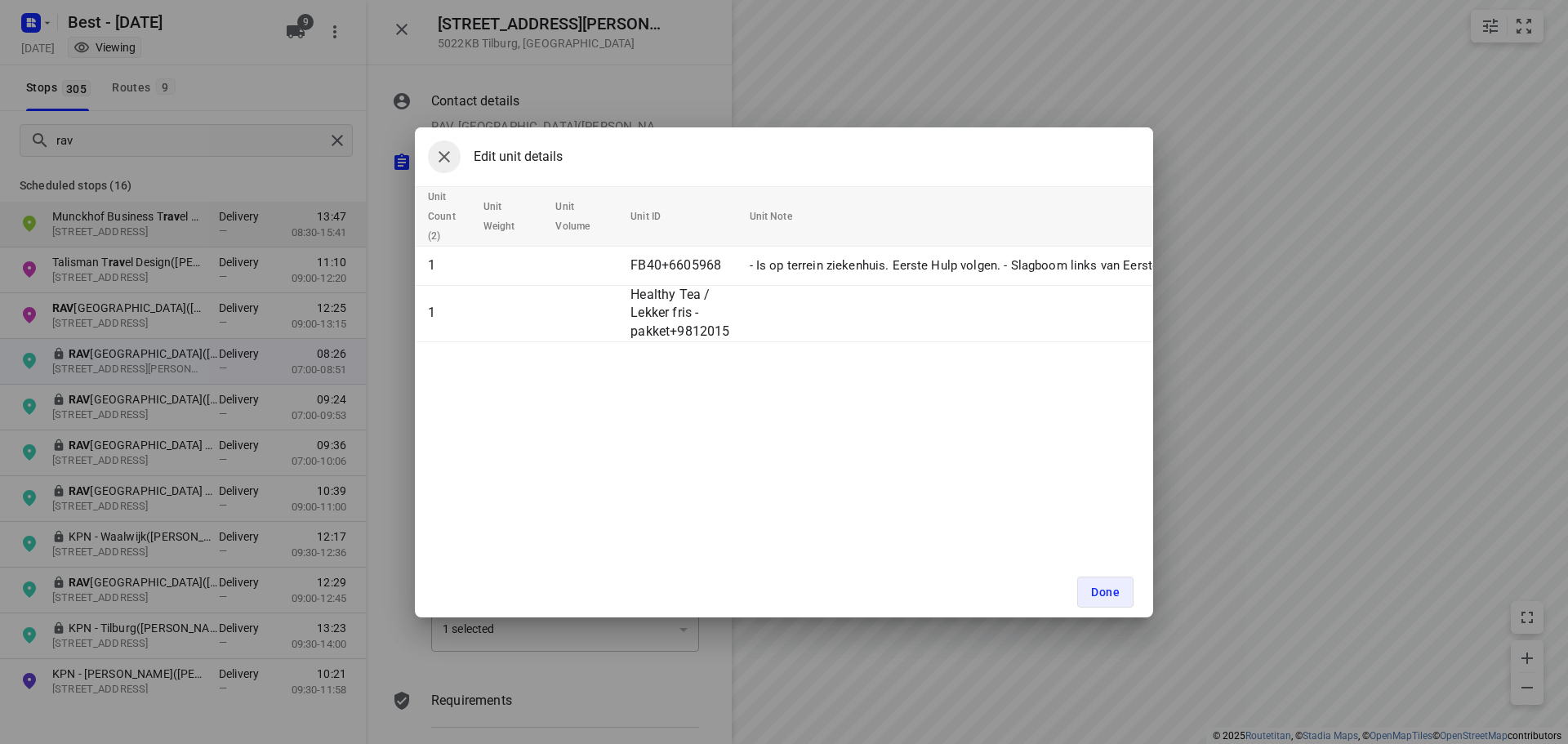
click at [445, 161] on icon "button" at bounding box center [444, 157] width 20 height 20
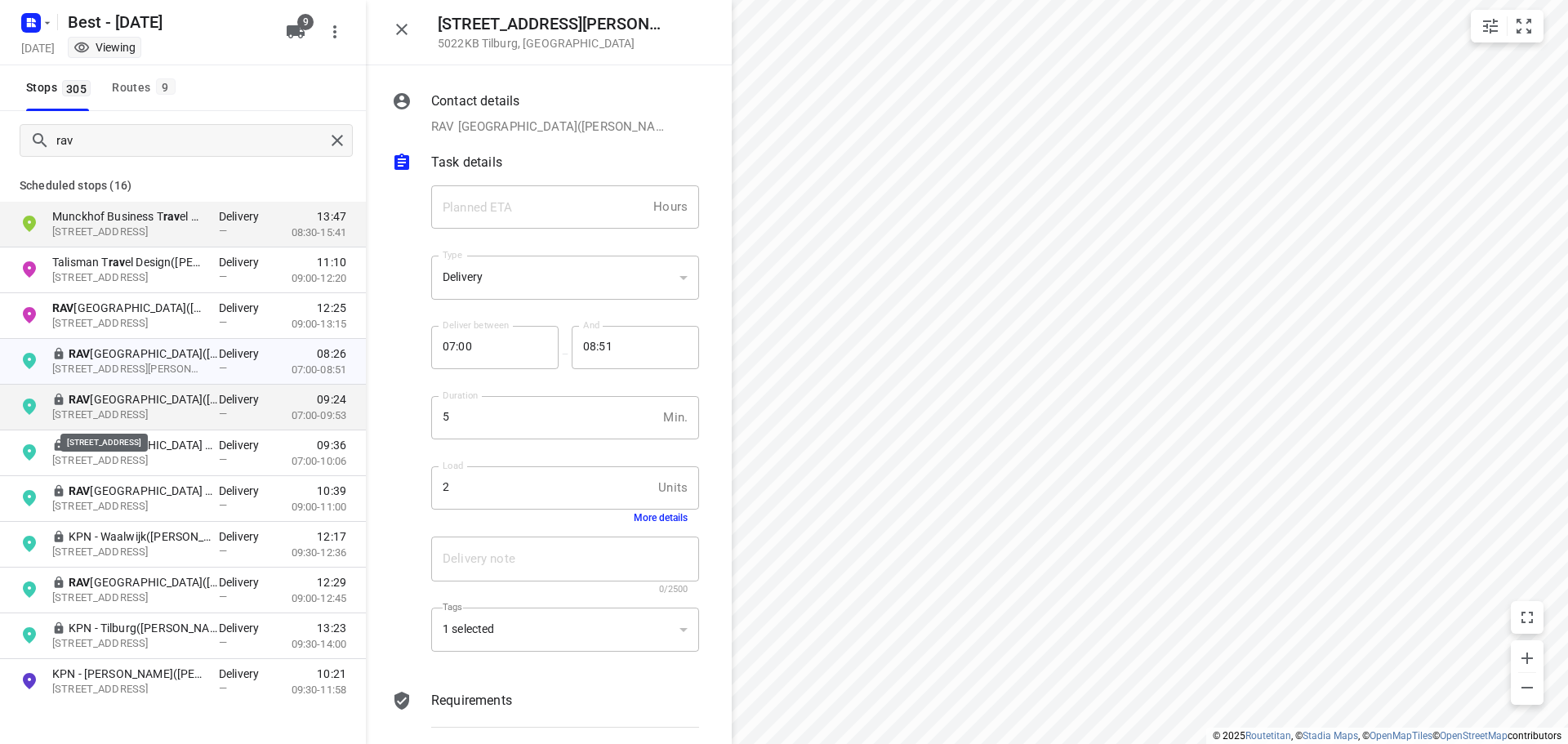
click at [136, 422] on p "[STREET_ADDRESS]" at bounding box center [127, 415] width 150 height 15
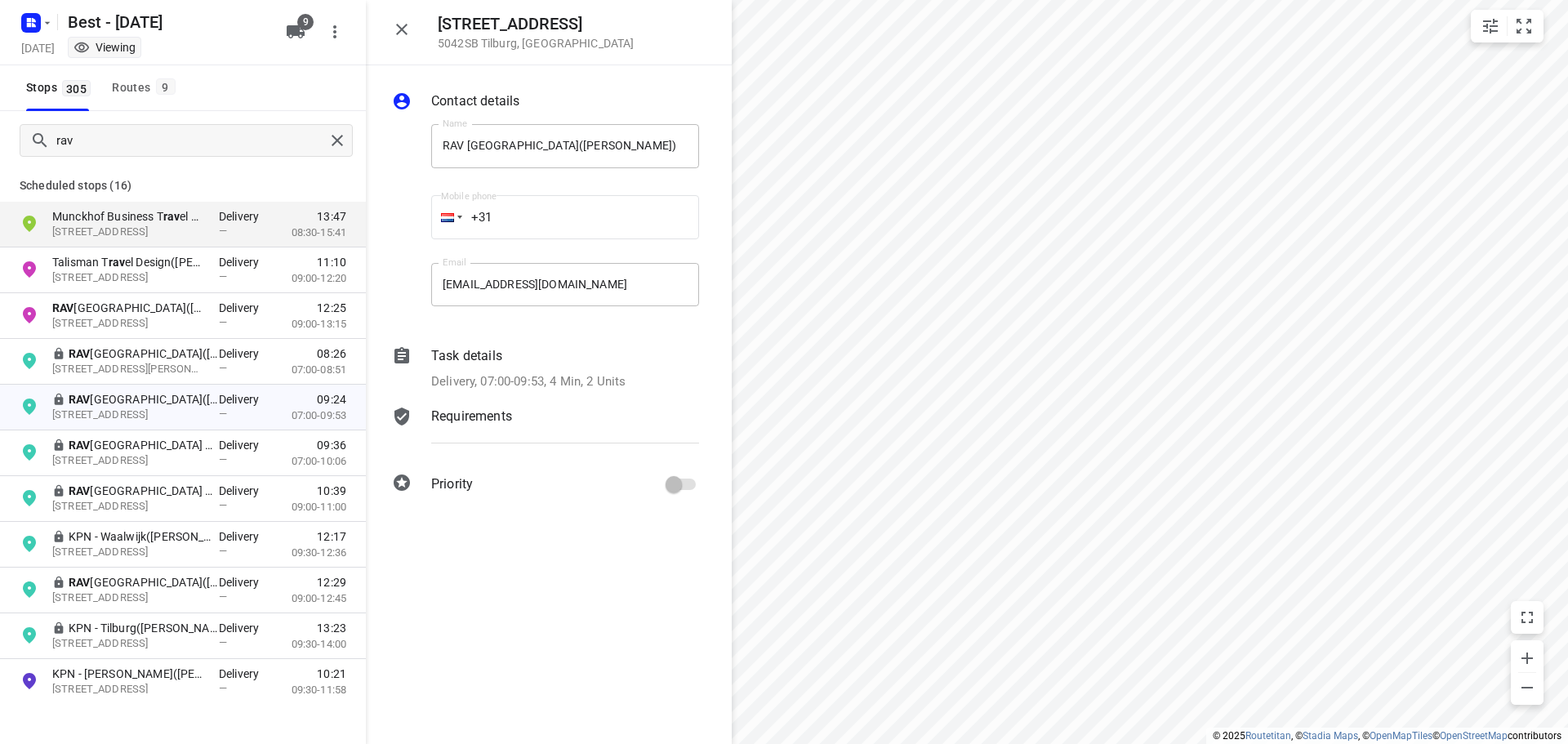
click at [524, 387] on p "Delivery, 07:00-09:53, 4 Min, 2 Units" at bounding box center [529, 382] width 195 height 19
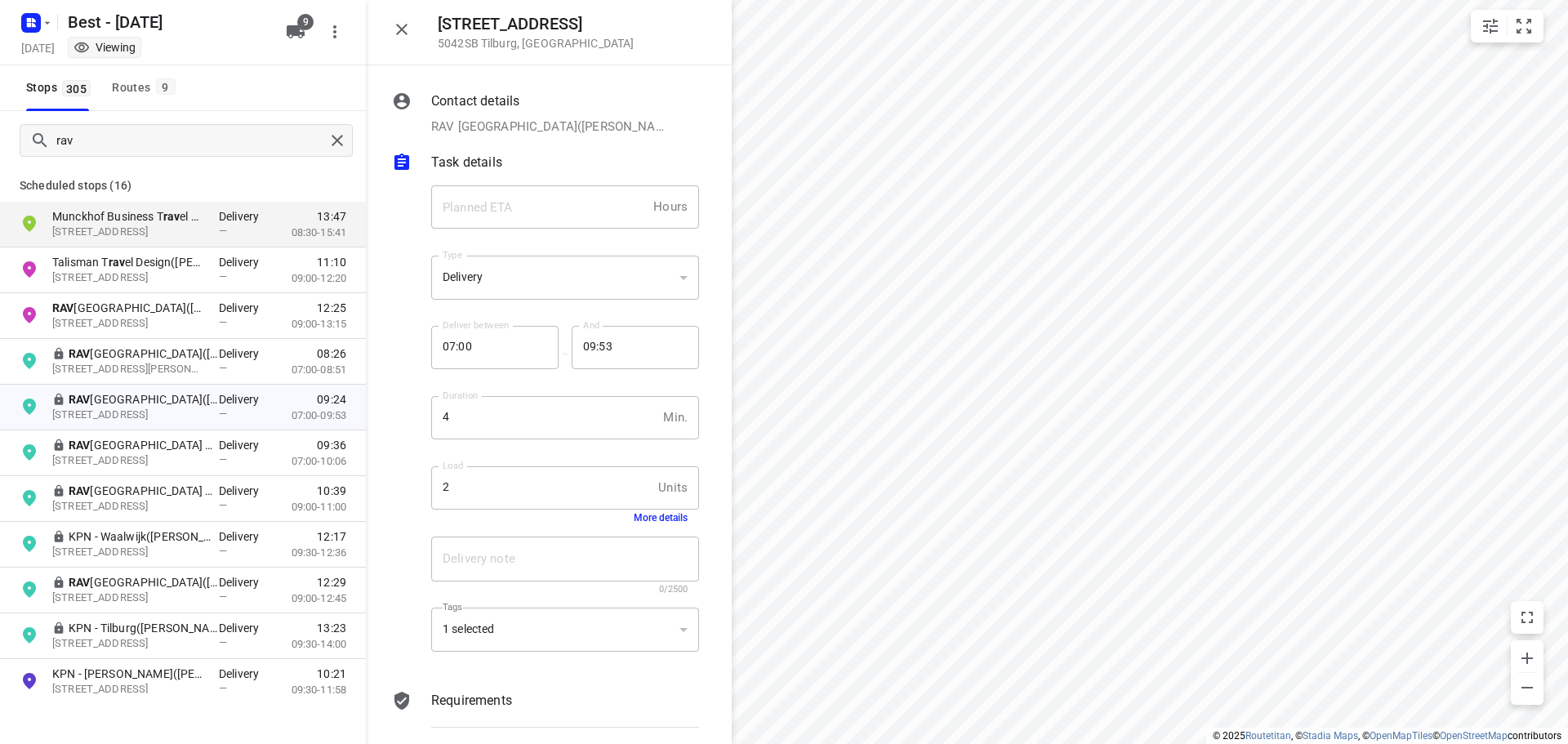
click at [634, 520] on button "More details" at bounding box center [660, 518] width 54 height 12
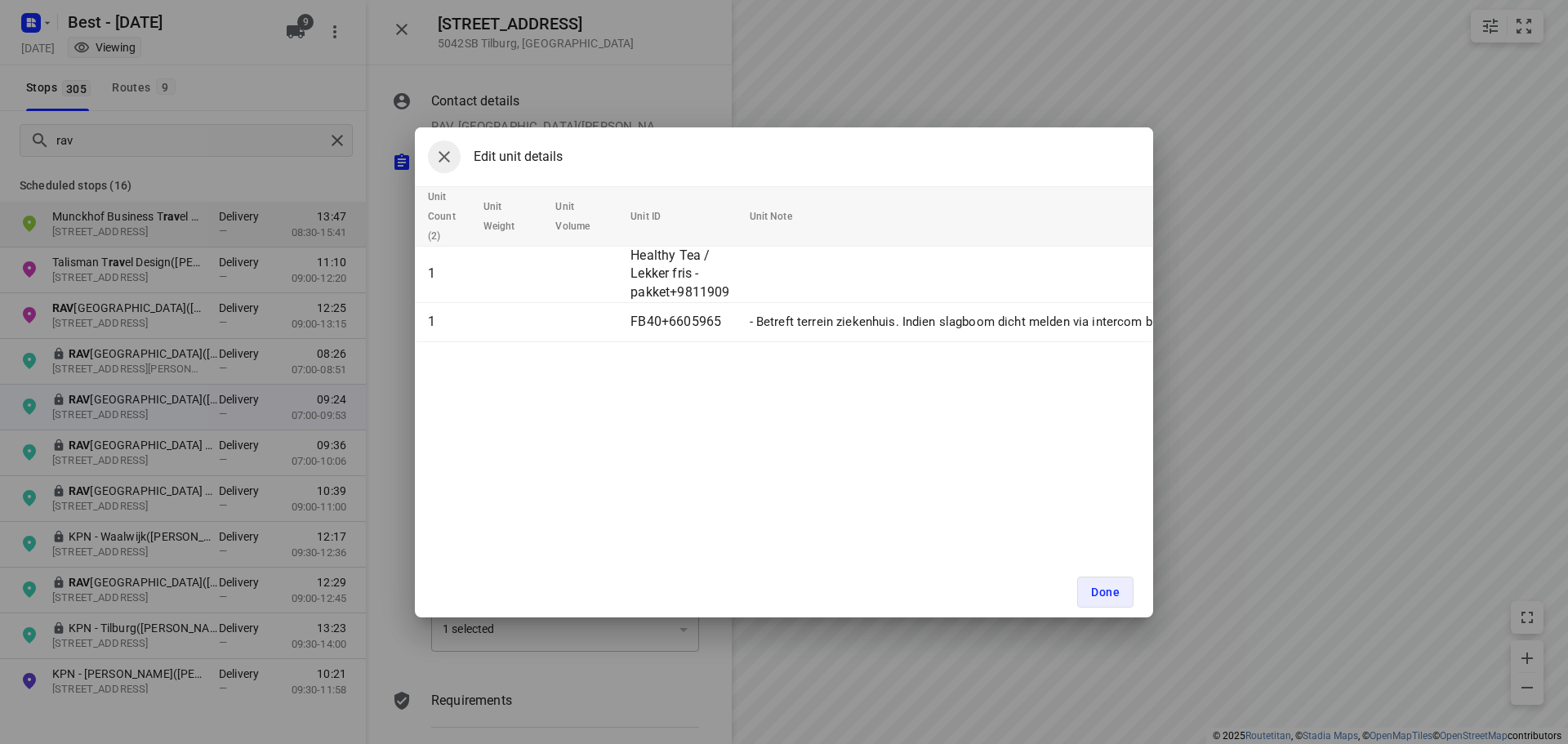
click at [444, 153] on icon "button" at bounding box center [444, 157] width 20 height 20
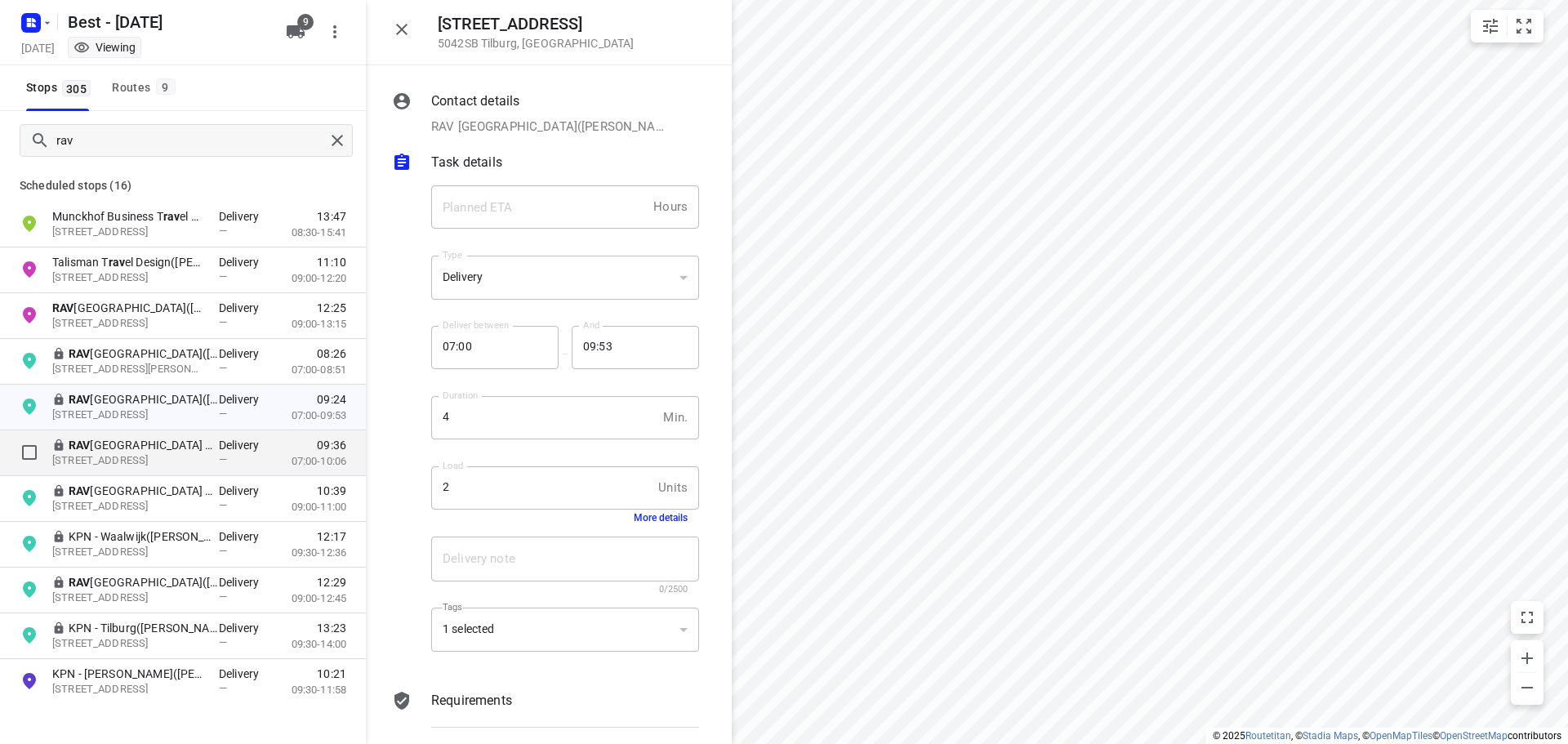
click at [154, 448] on p "RAV [GEOGRAPHIC_DATA] - Tilburg Centraal Magazijn([PERSON_NAME])" at bounding box center [143, 445] width 150 height 16
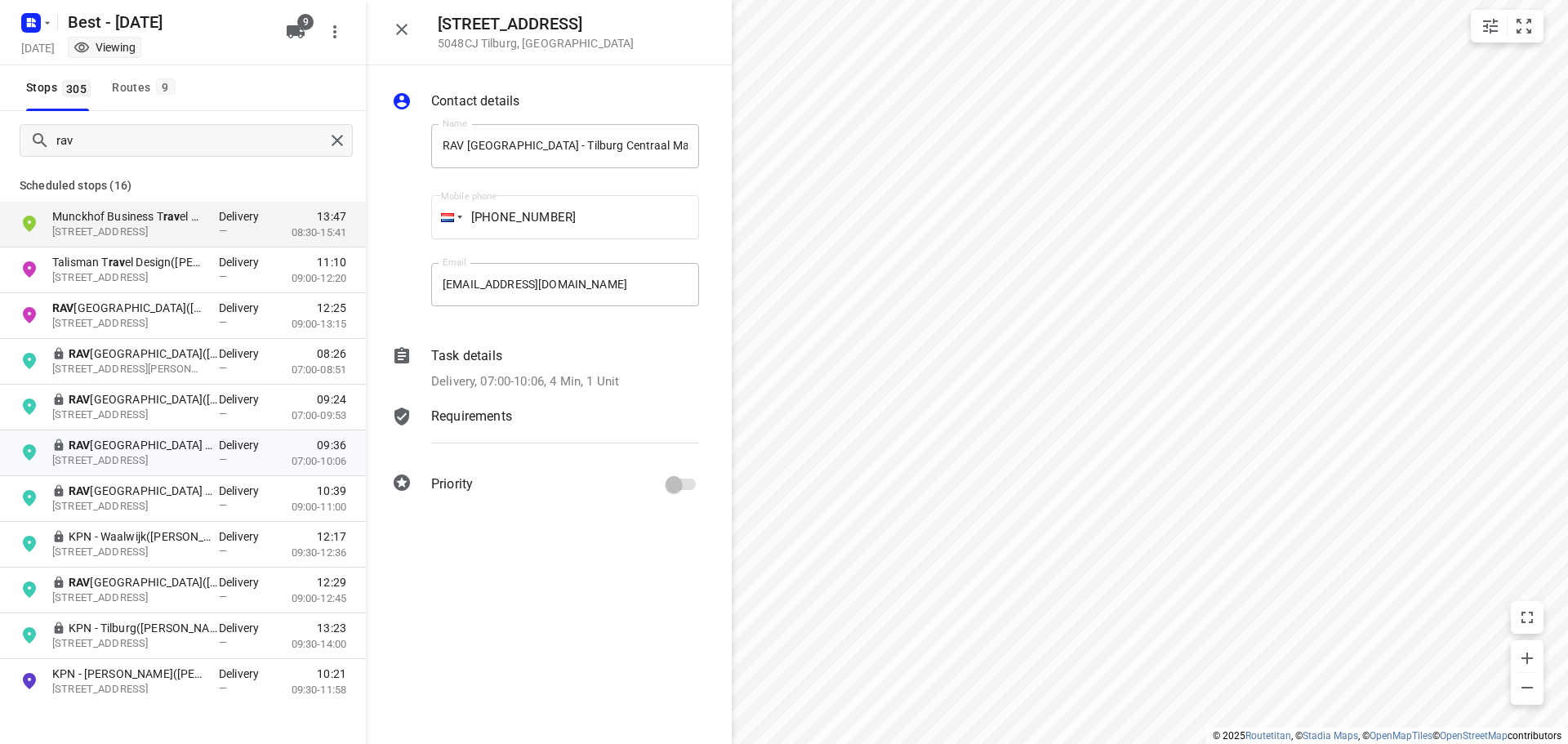
click at [568, 399] on div "Contact details Name RAV [GEOGRAPHIC_DATA]-Noord - [GEOGRAPHIC_DATA] Magazijn([…" at bounding box center [549, 296] width 366 height 461
click at [584, 377] on p "Delivery, 07:00-10:06, 4 Min, 1 Unit" at bounding box center [525, 382] width 188 height 19
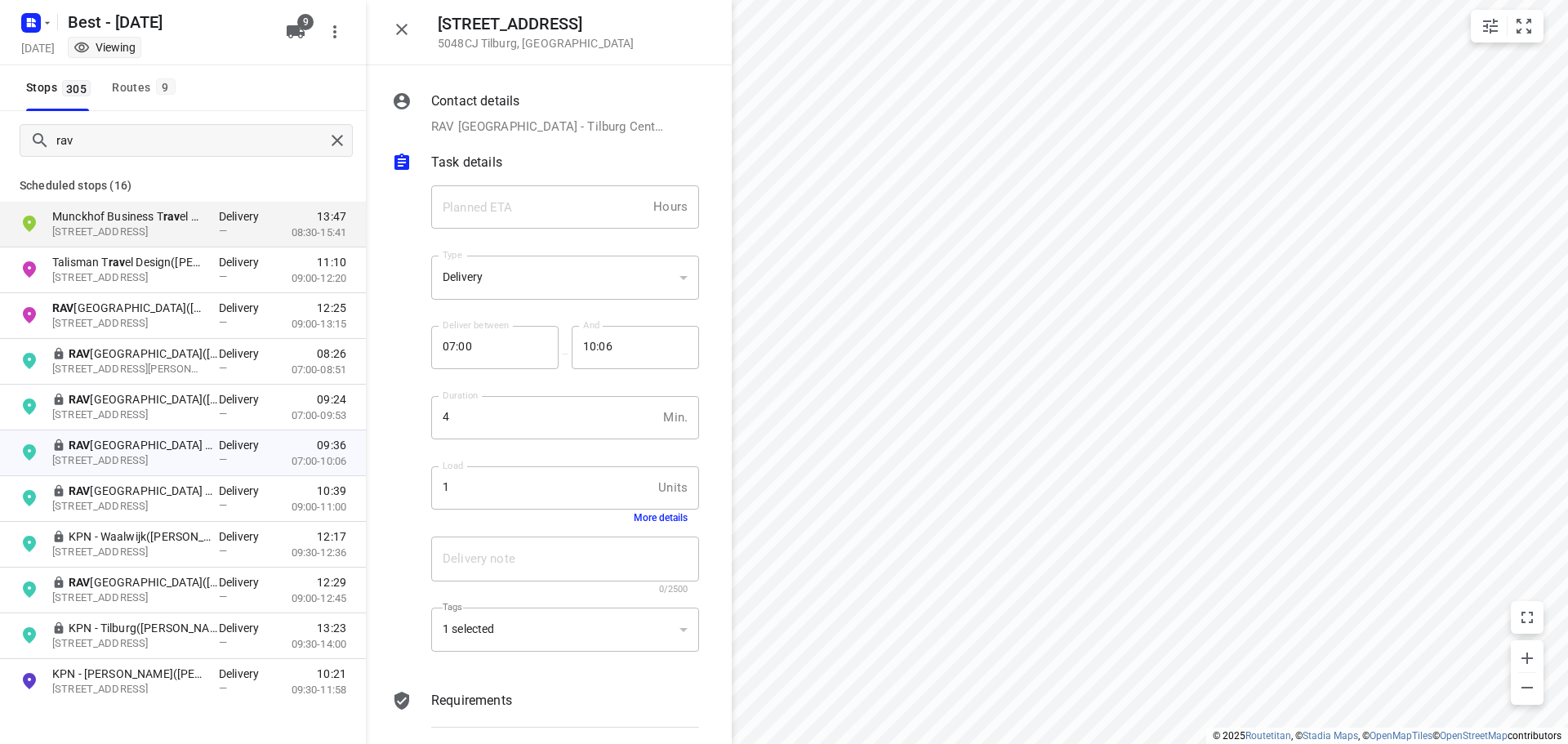
click at [640, 531] on div "Delivery note x Delivery note 0/2500" at bounding box center [565, 566] width 281 height 77
click at [646, 512] on div "Load 1 Units Load More details" at bounding box center [565, 494] width 268 height 57
click at [641, 519] on button "More details" at bounding box center [660, 518] width 54 height 12
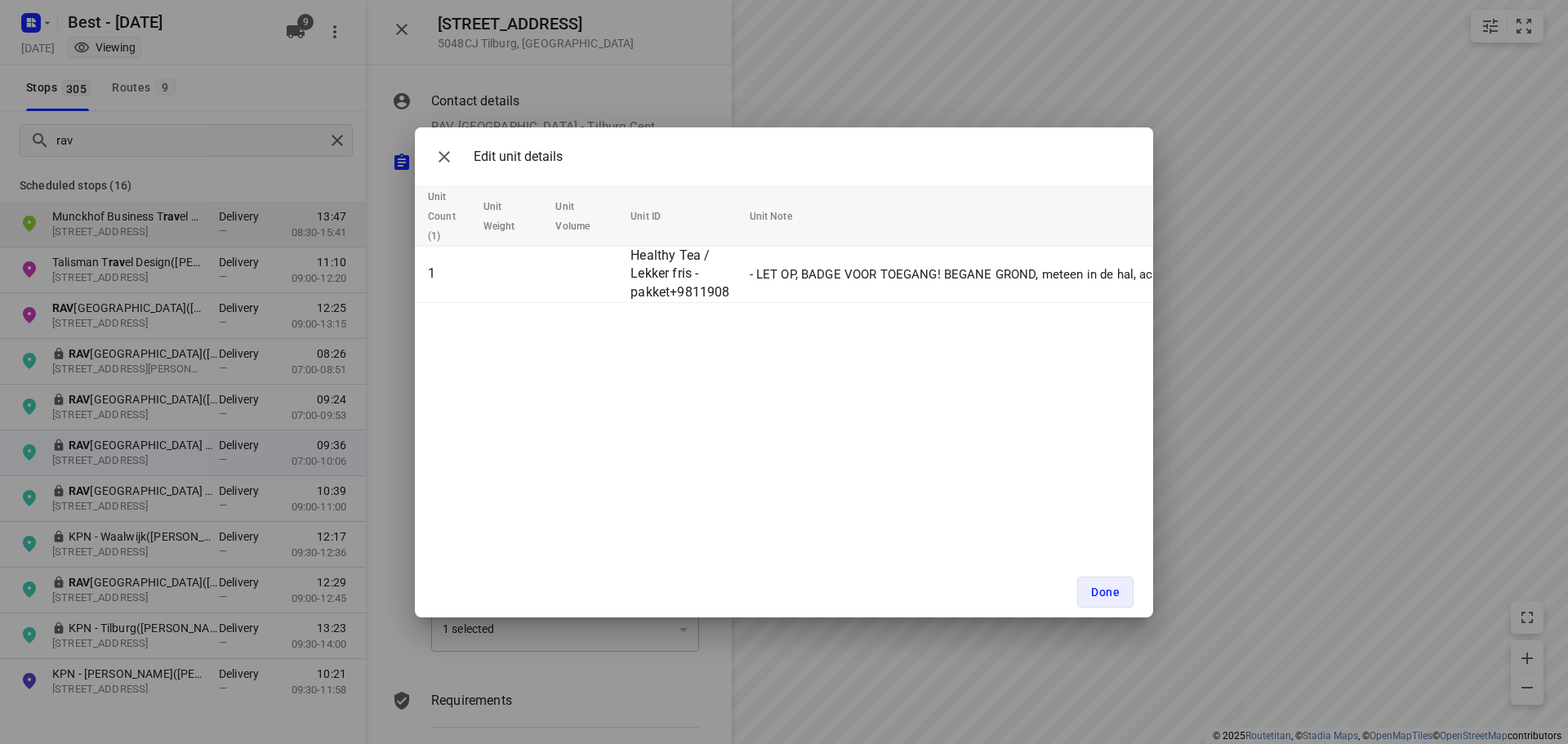
drag, startPoint x: 440, startPoint y: 162, endPoint x: 442, endPoint y: 76, distance: 86.0
click at [442, 155] on icon "button" at bounding box center [444, 157] width 12 height 12
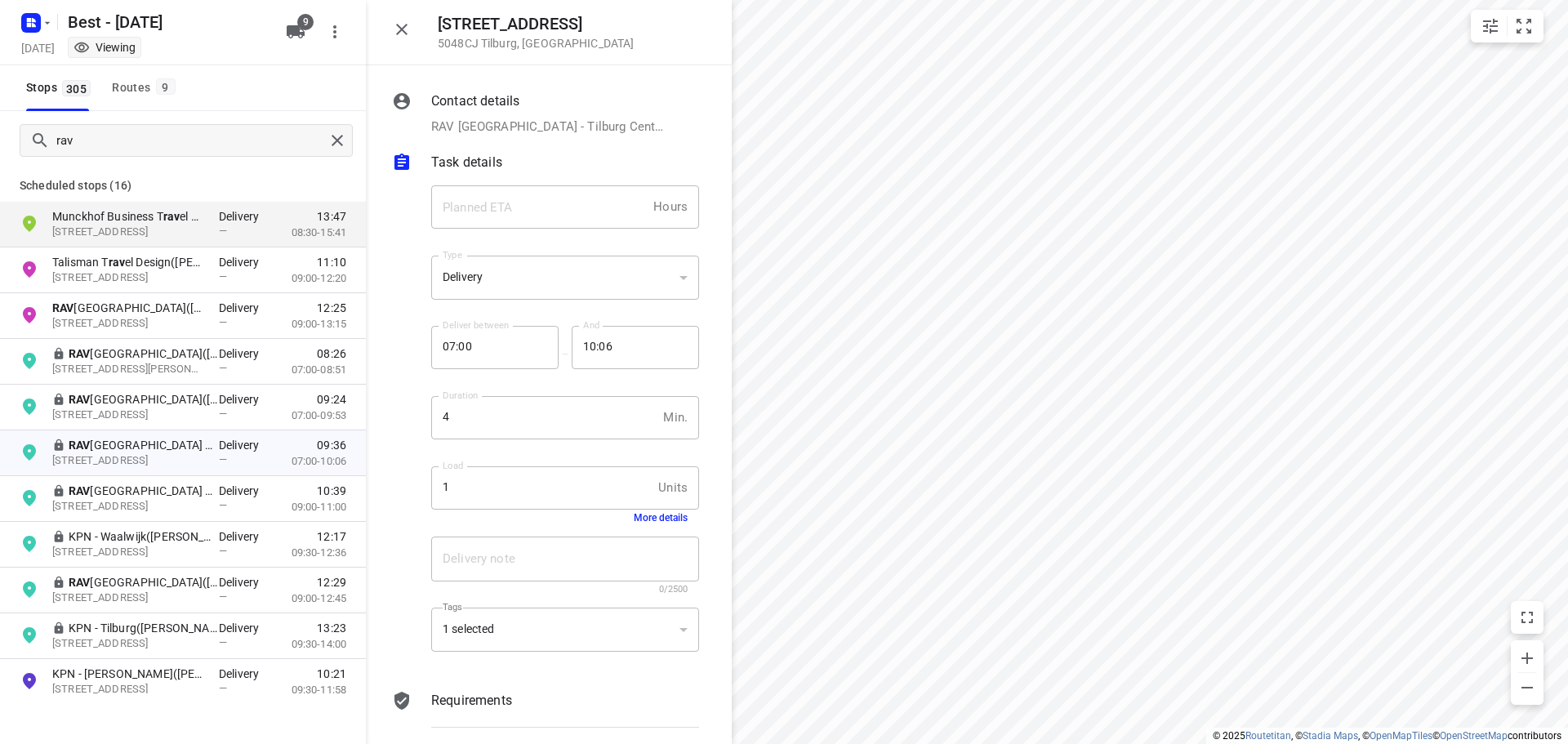
click at [409, 35] on icon "button" at bounding box center [402, 30] width 20 height 20
